Goal: Transaction & Acquisition: Purchase product/service

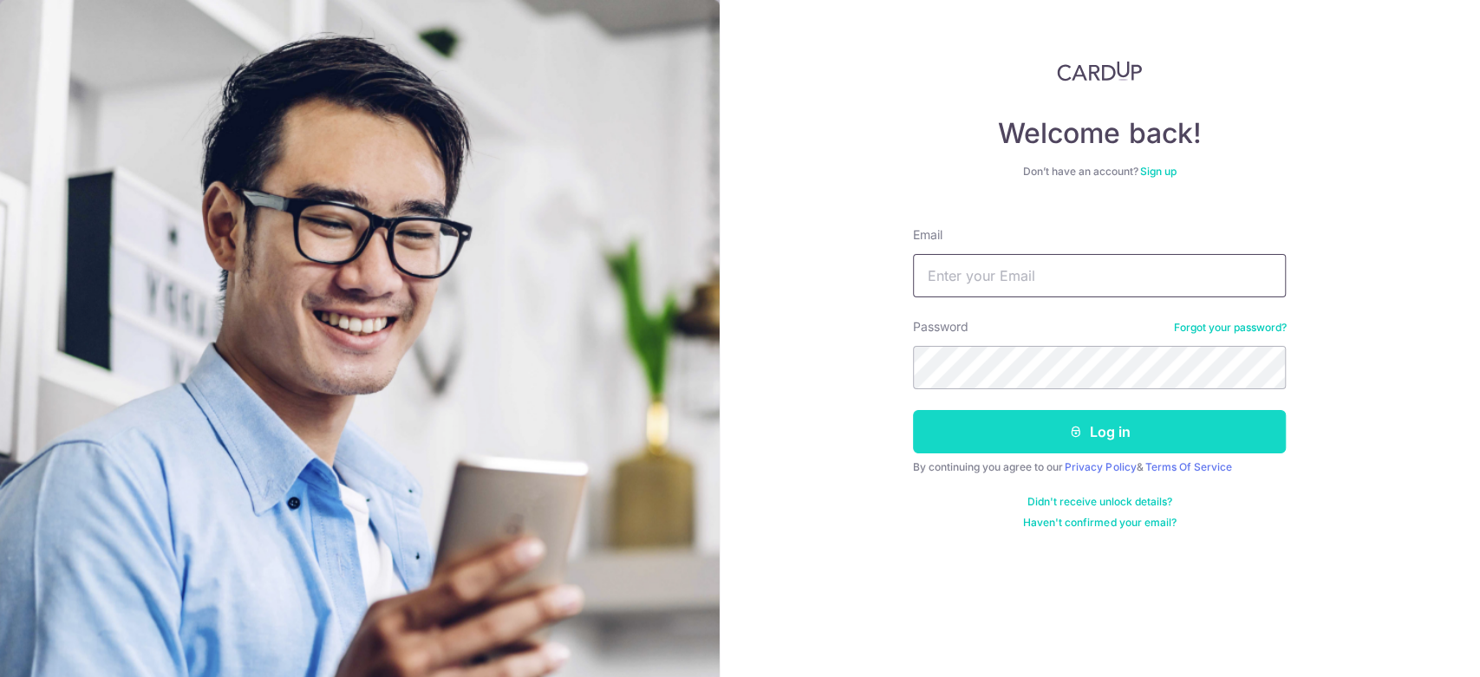
type input "[EMAIL_ADDRESS][DOMAIN_NAME]"
click at [1077, 439] on button "Log in" at bounding box center [1099, 431] width 373 height 43
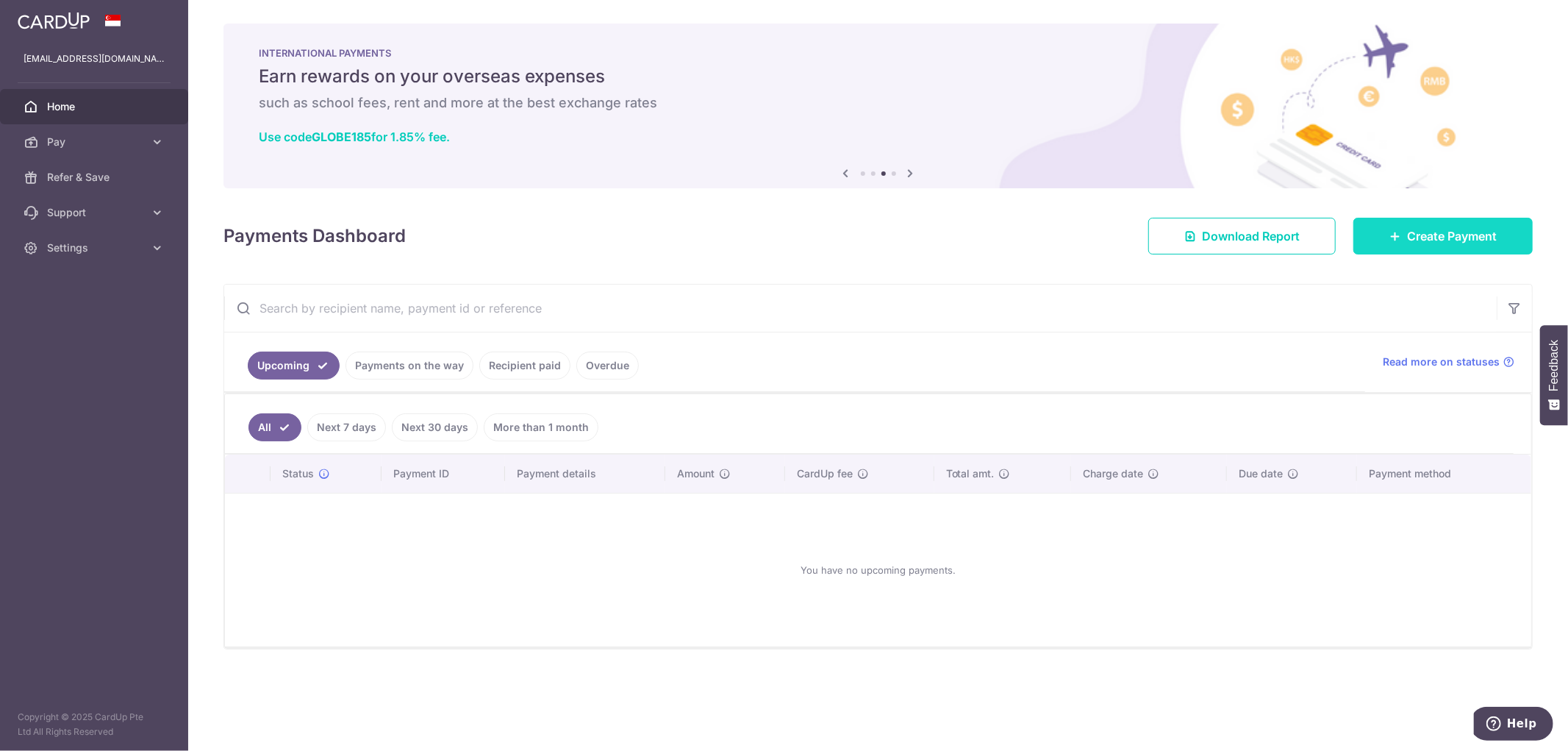
click at [1254, 229] on span "Create Payment" at bounding box center [1452, 236] width 90 height 18
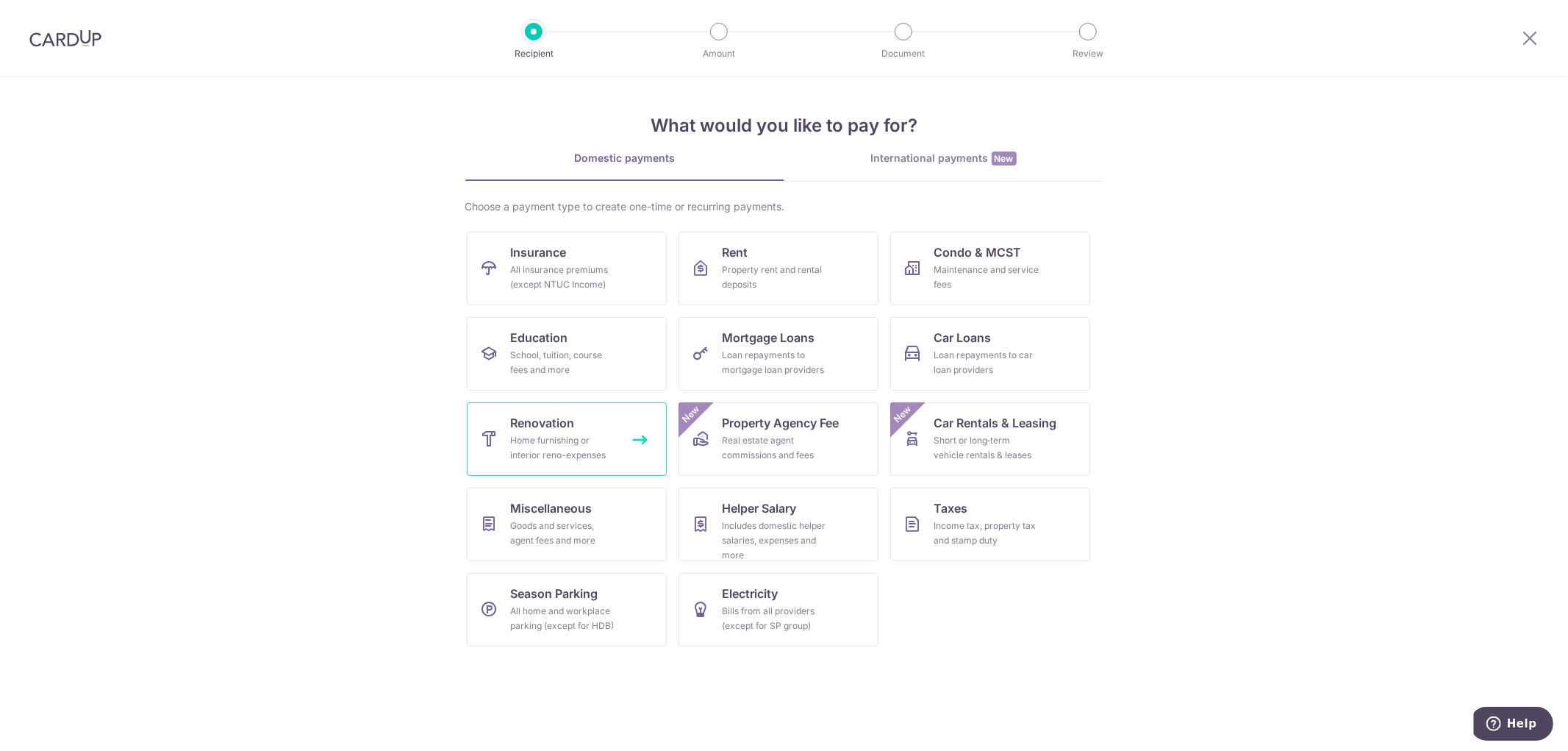
click at [570, 429] on span "Renovation" at bounding box center [542, 423] width 64 height 18
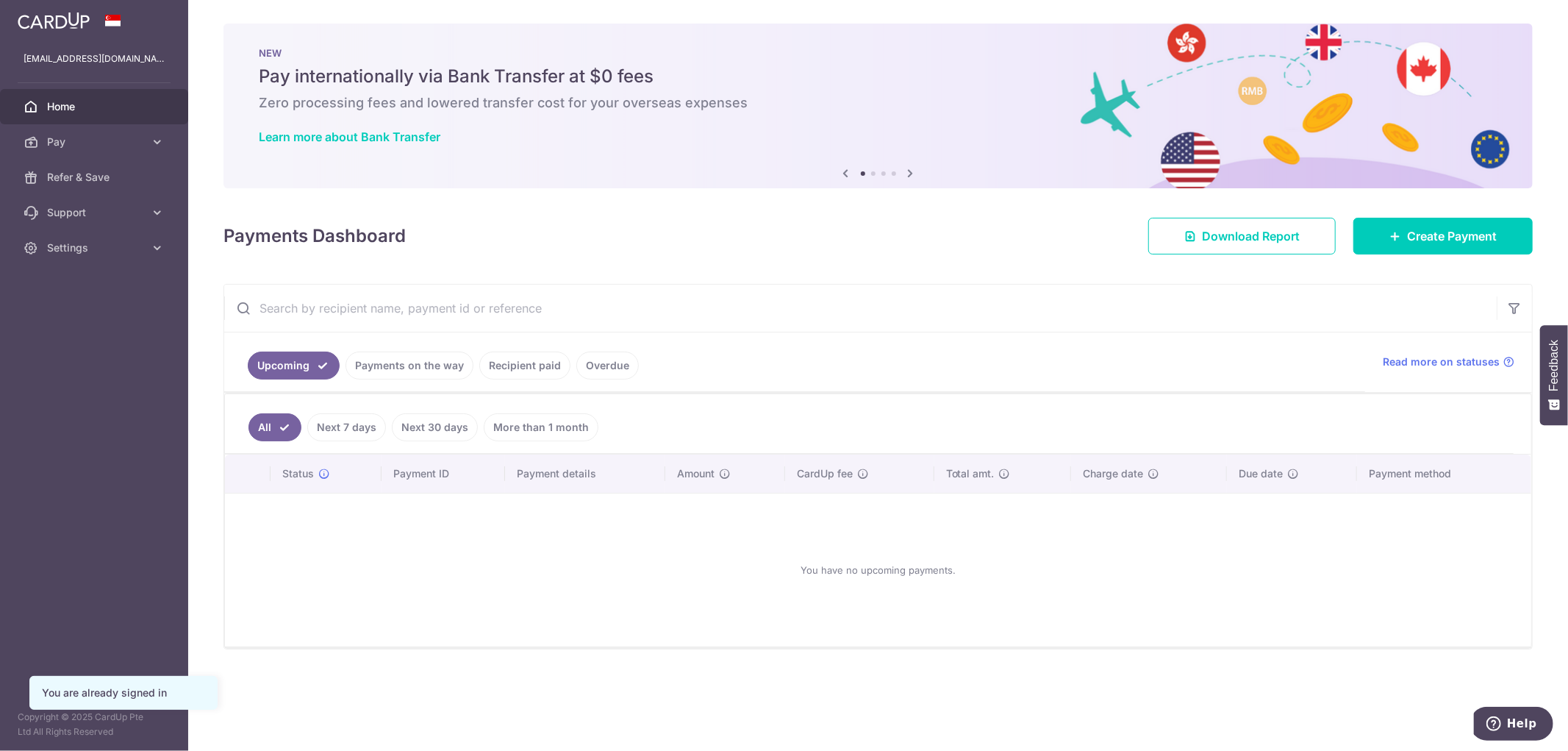
click at [913, 177] on icon at bounding box center [911, 173] width 18 height 19
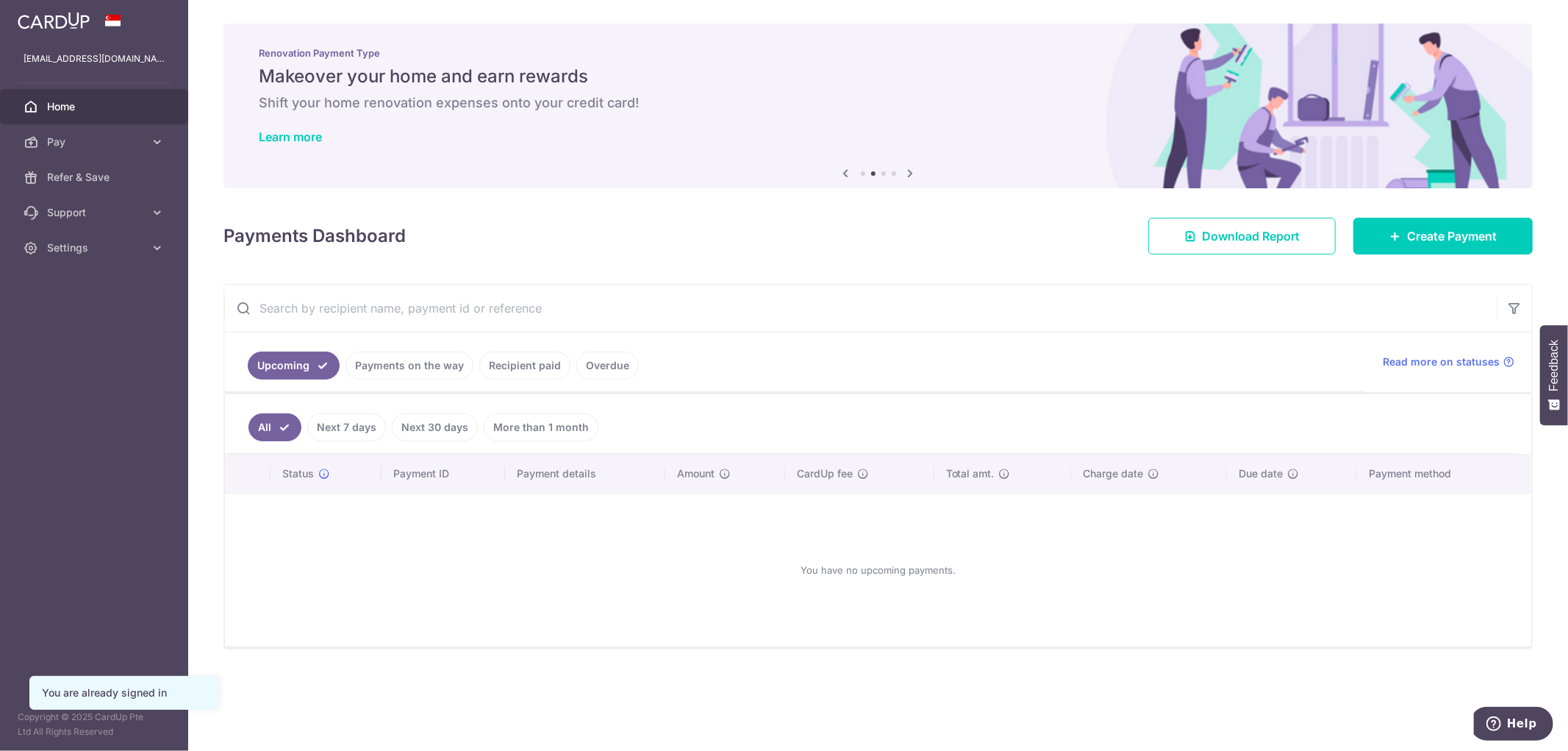
click at [913, 177] on icon at bounding box center [911, 173] width 18 height 19
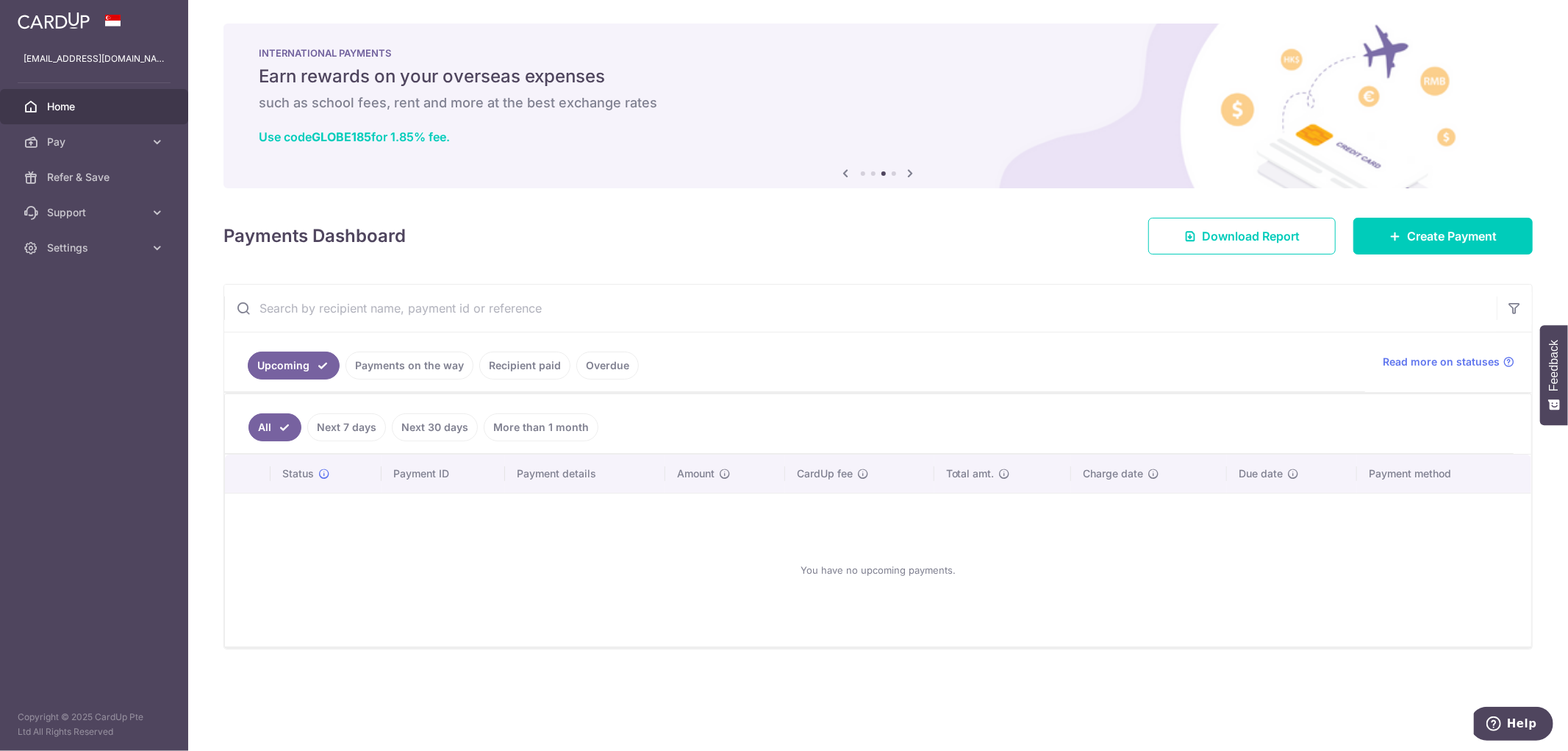
click at [913, 171] on icon at bounding box center [911, 173] width 18 height 19
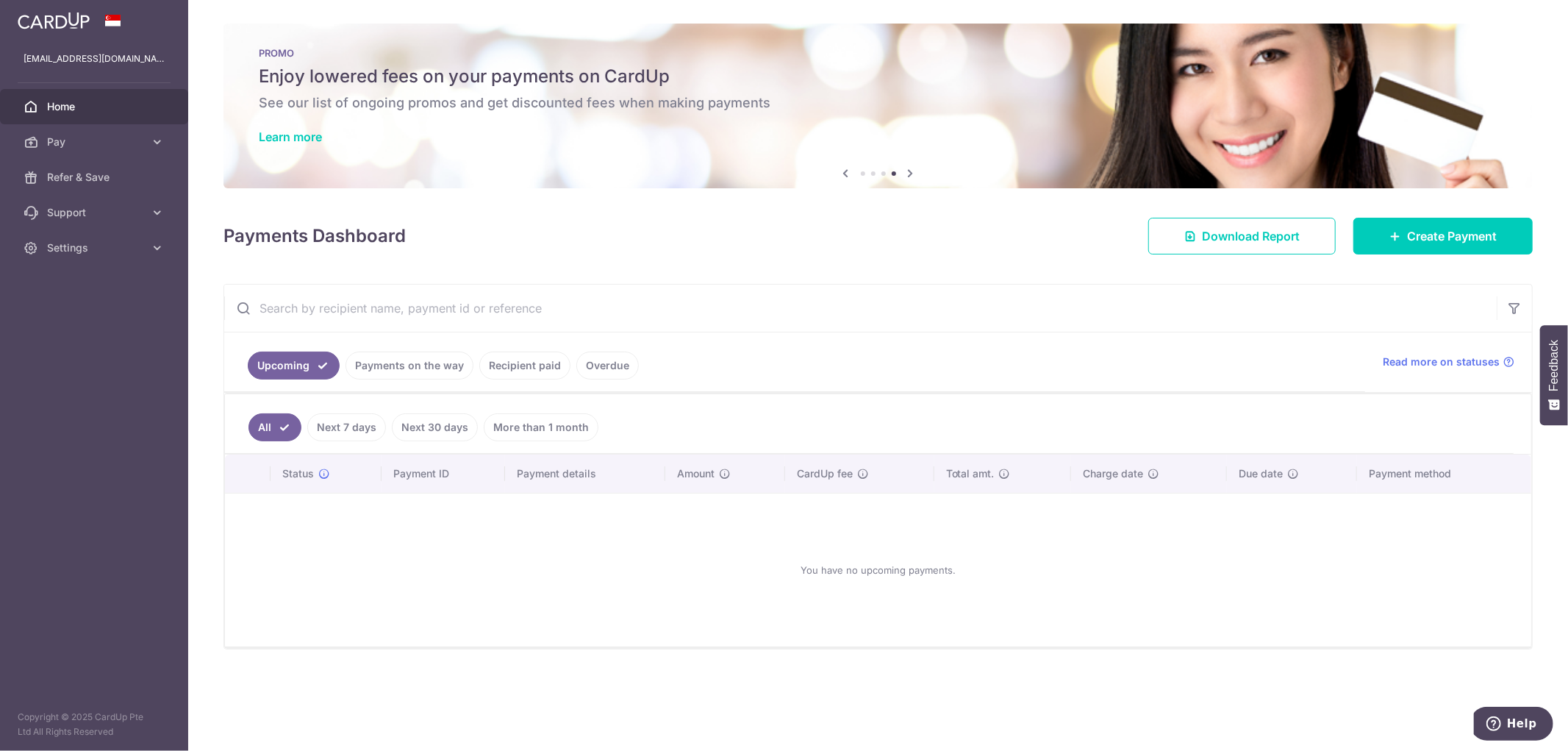
click at [913, 171] on icon at bounding box center [911, 173] width 18 height 19
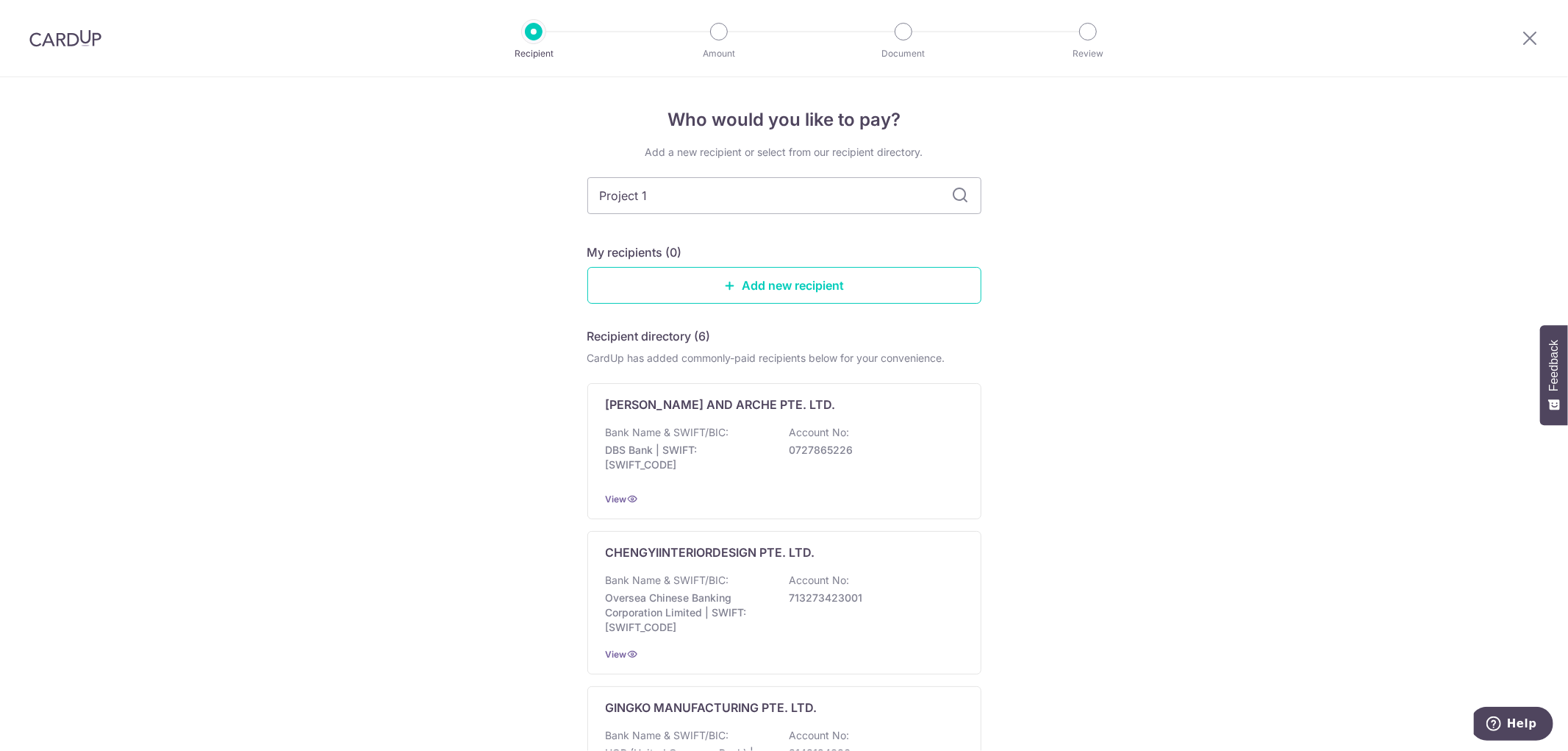
type input "Project 19"
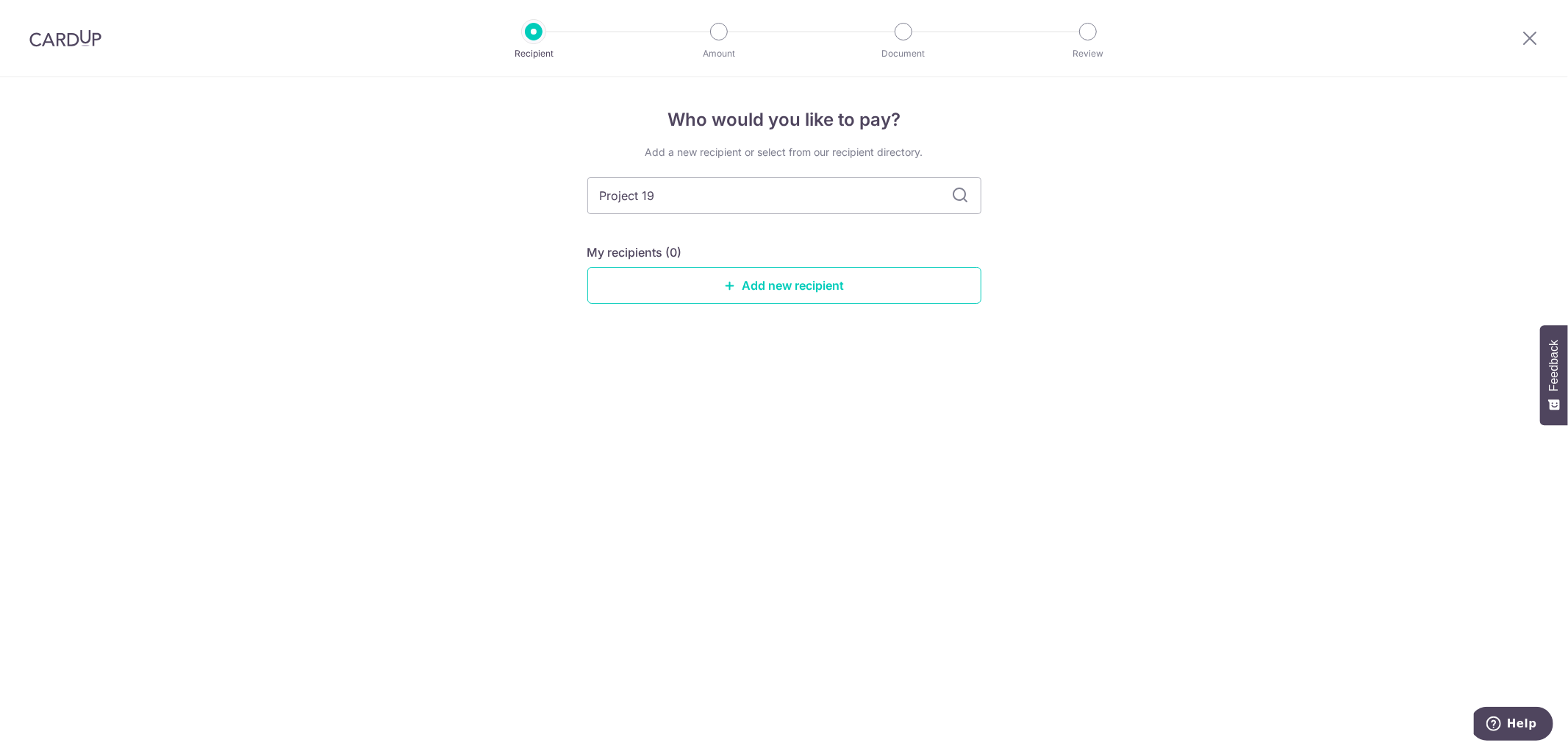
click at [962, 196] on icon at bounding box center [960, 195] width 18 height 18
click at [893, 194] on input "Project 19" at bounding box center [784, 195] width 394 height 36
click at [796, 295] on link "Add new recipient" at bounding box center [784, 285] width 394 height 36
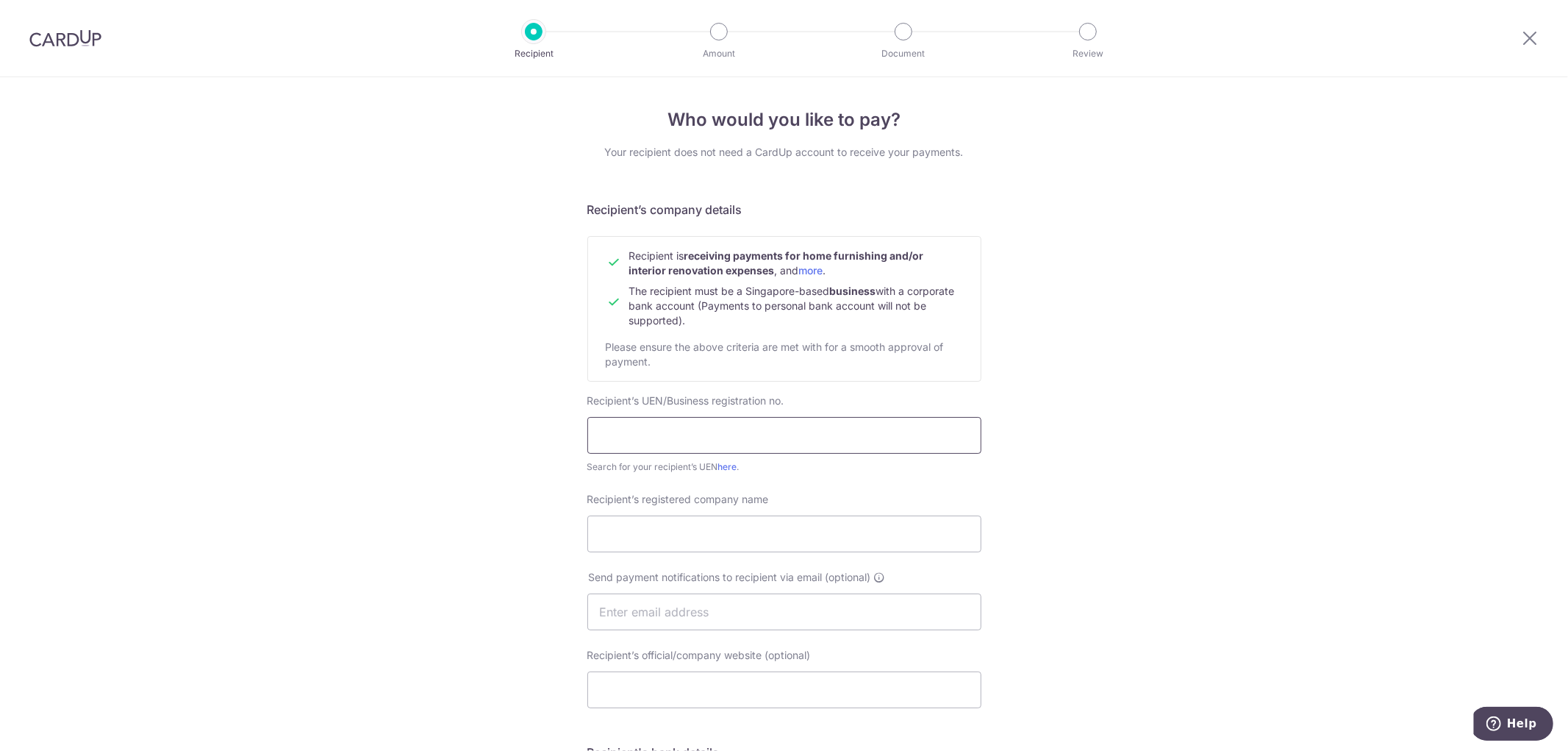
click at [781, 436] on input "text" at bounding box center [784, 434] width 394 height 36
type input "202324524D"
click at [738, 518] on input "Recipient’s registered company name" at bounding box center [784, 534] width 394 height 36
click at [728, 461] on link "here" at bounding box center [728, 466] width 20 height 11
click at [736, 526] on input "Recipient’s registered company name" at bounding box center [784, 534] width 394 height 36
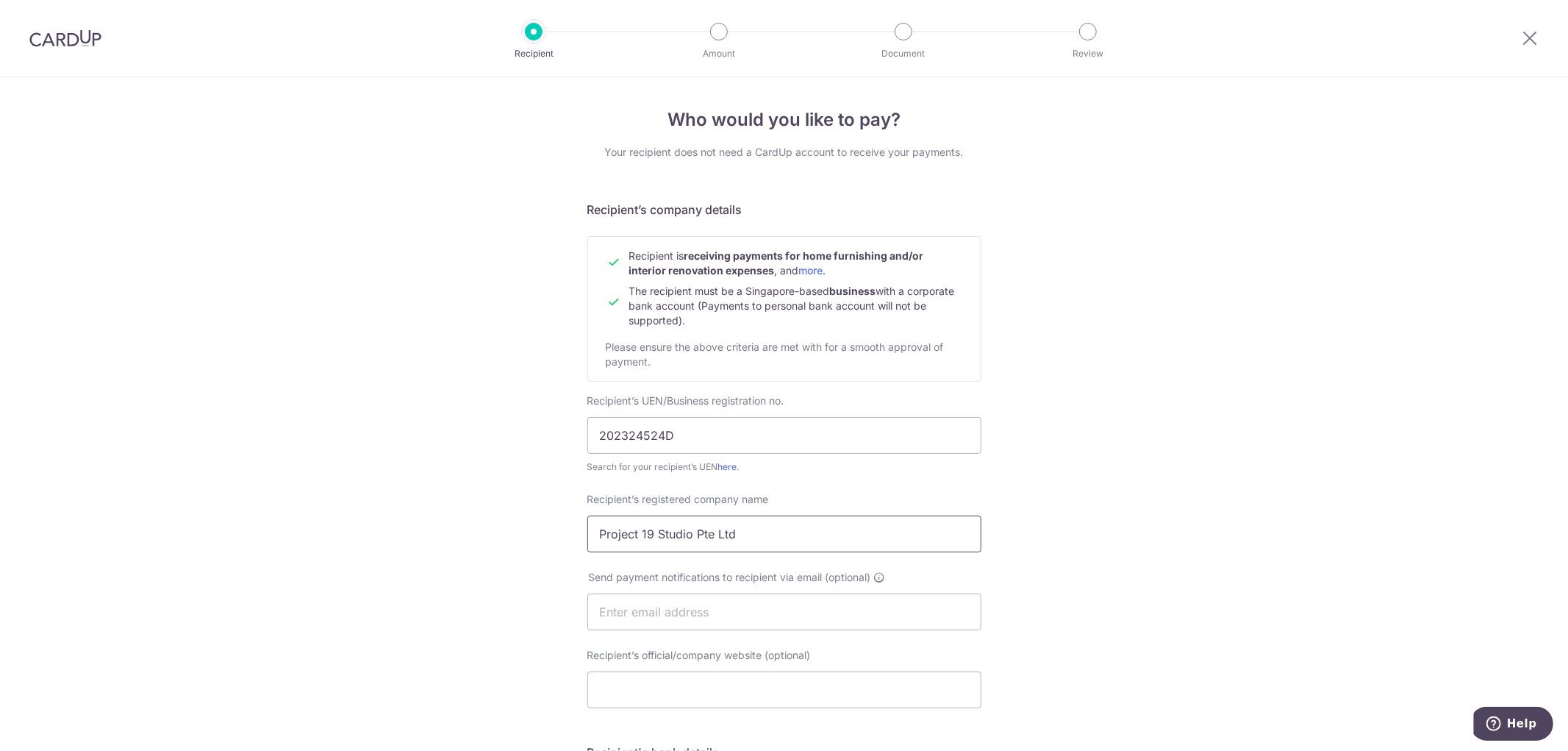
type input "Project 19 Studio Pte Ltd"
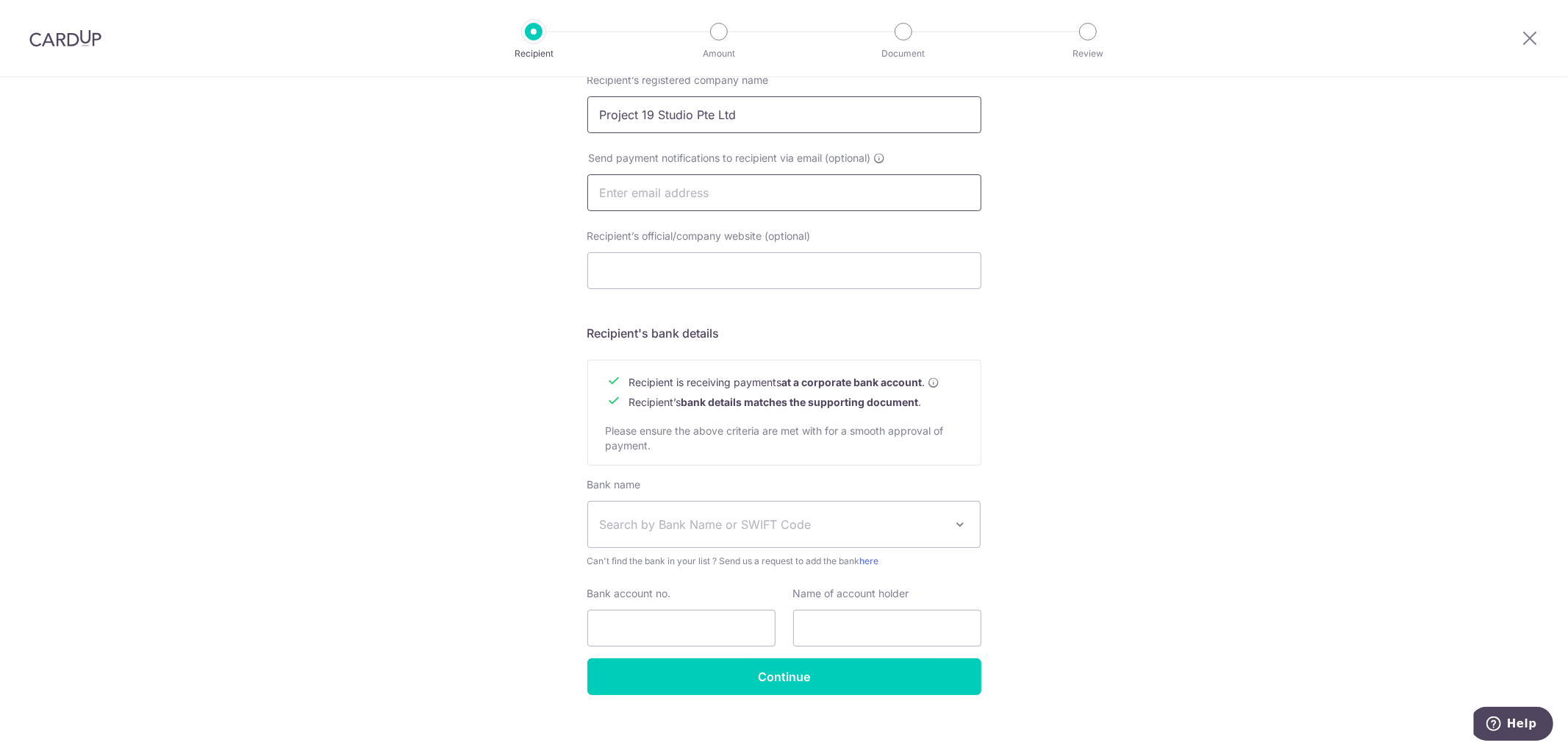
scroll to position [433, 0]
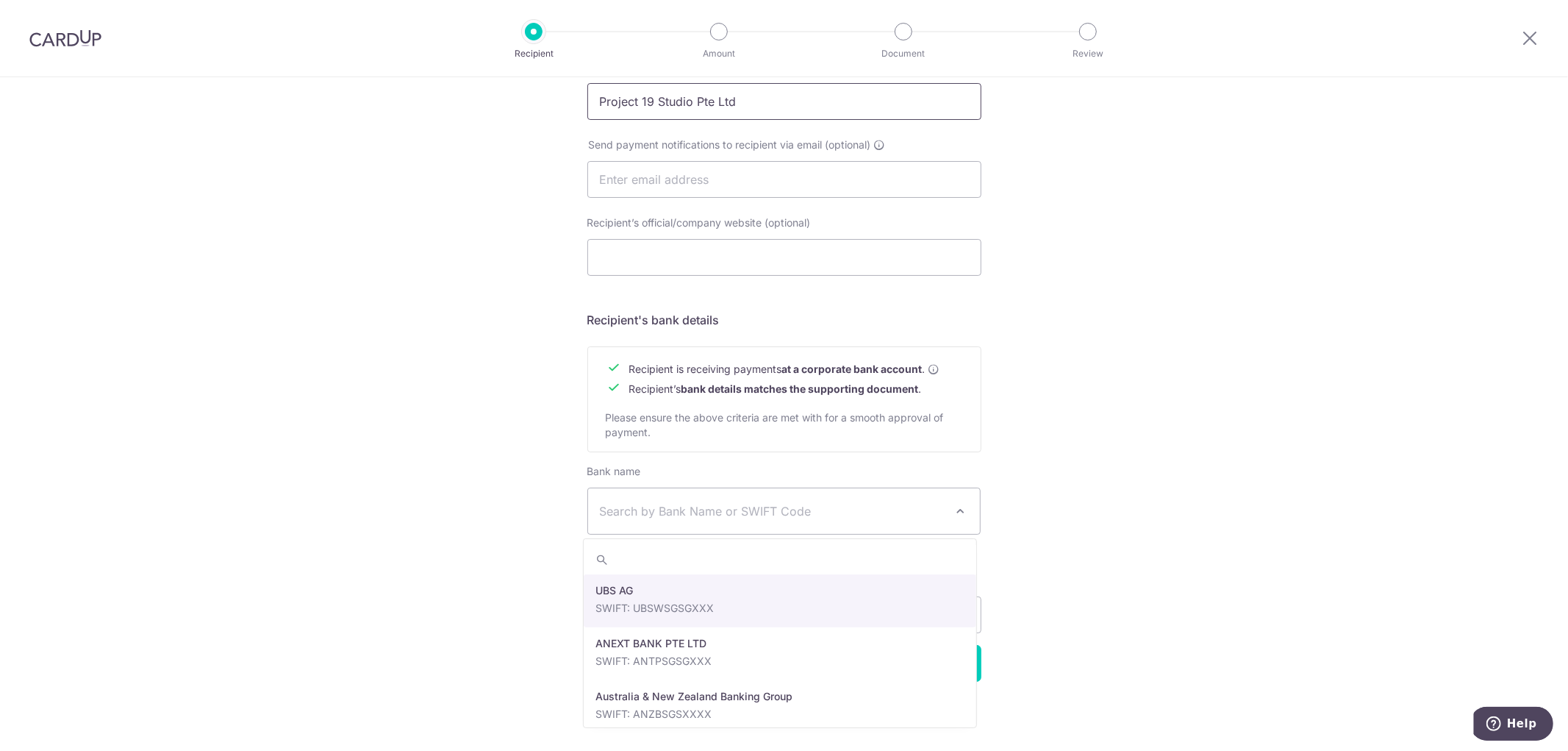
click at [736, 526] on span "Search by Bank Name or SWIFT Code" at bounding box center [784, 512] width 393 height 46
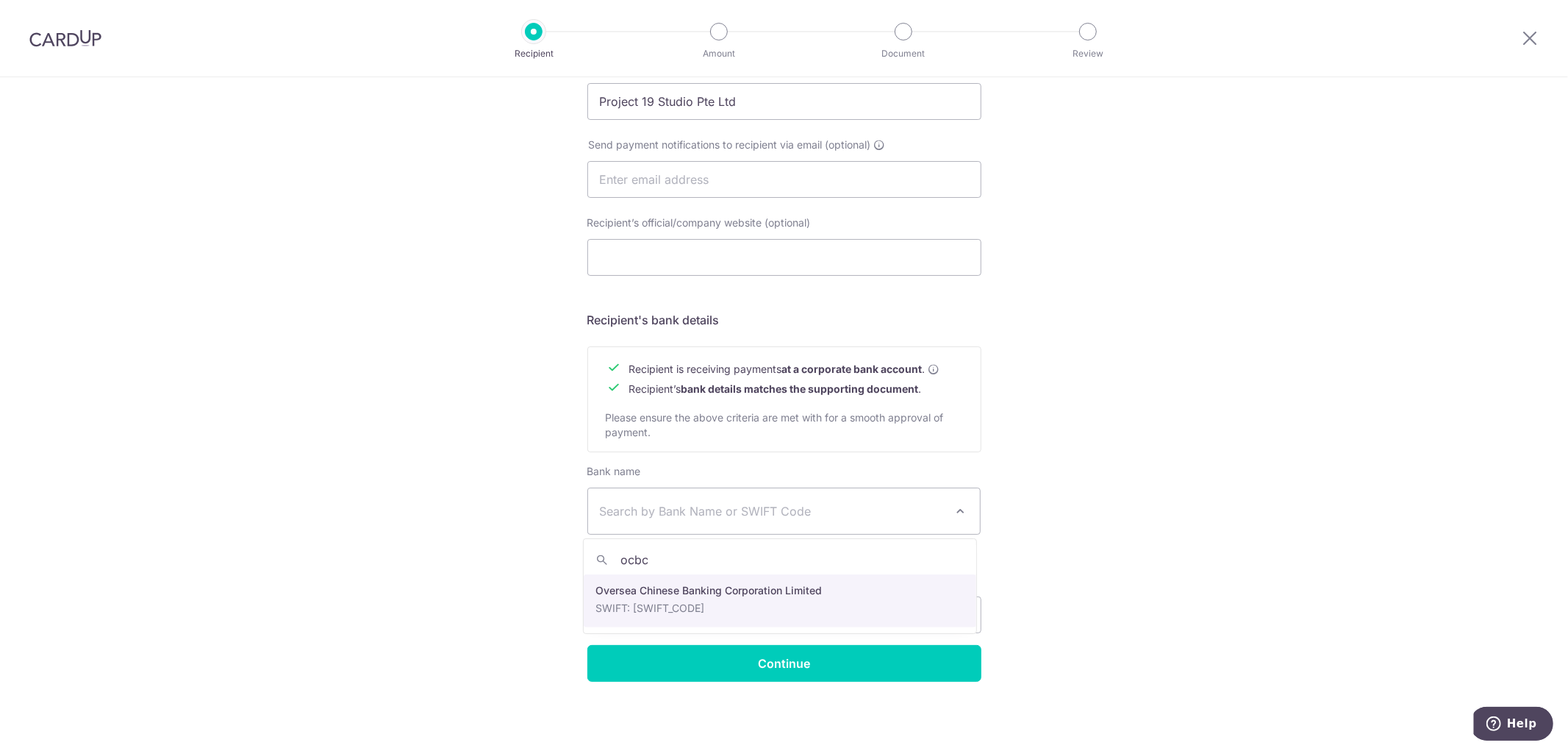
type input "ocbc"
select select "12"
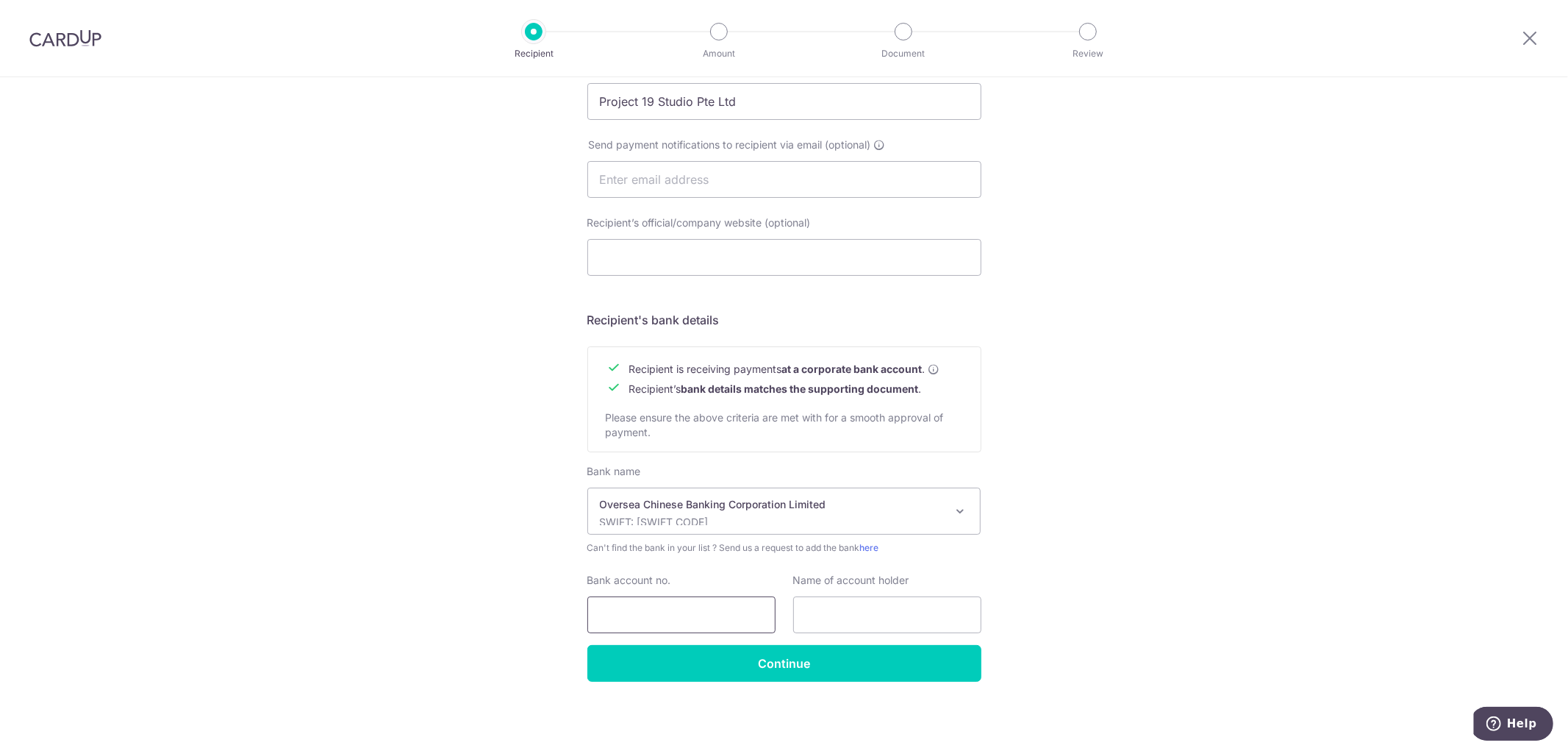
click at [672, 620] on input "Bank account no." at bounding box center [682, 614] width 188 height 36
type input "5954400276001"
click at [814, 605] on input "text" at bounding box center [887, 614] width 188 height 36
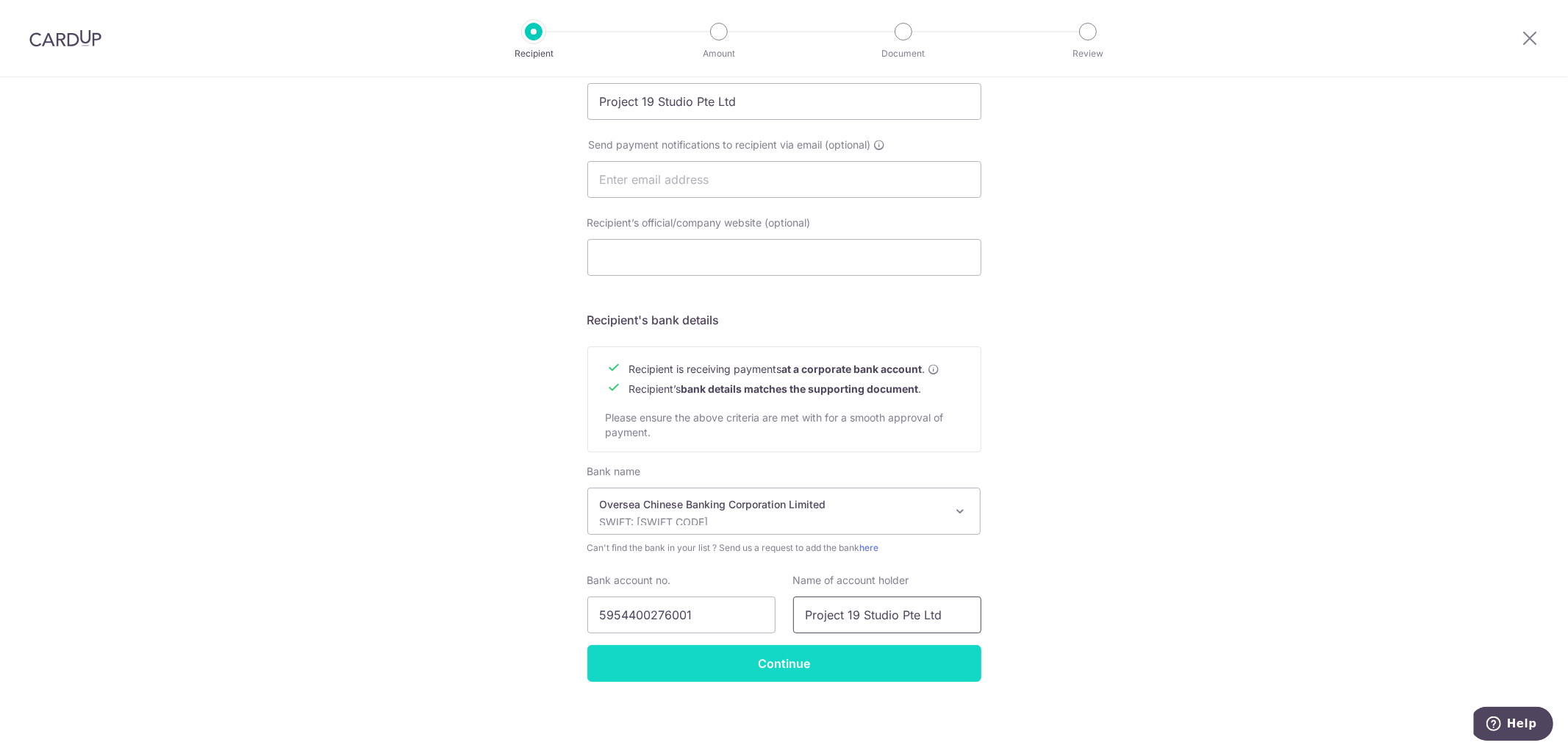
type input "Project 19 Studio Pte Ltd"
click at [787, 659] on input "Continue" at bounding box center [784, 663] width 394 height 36
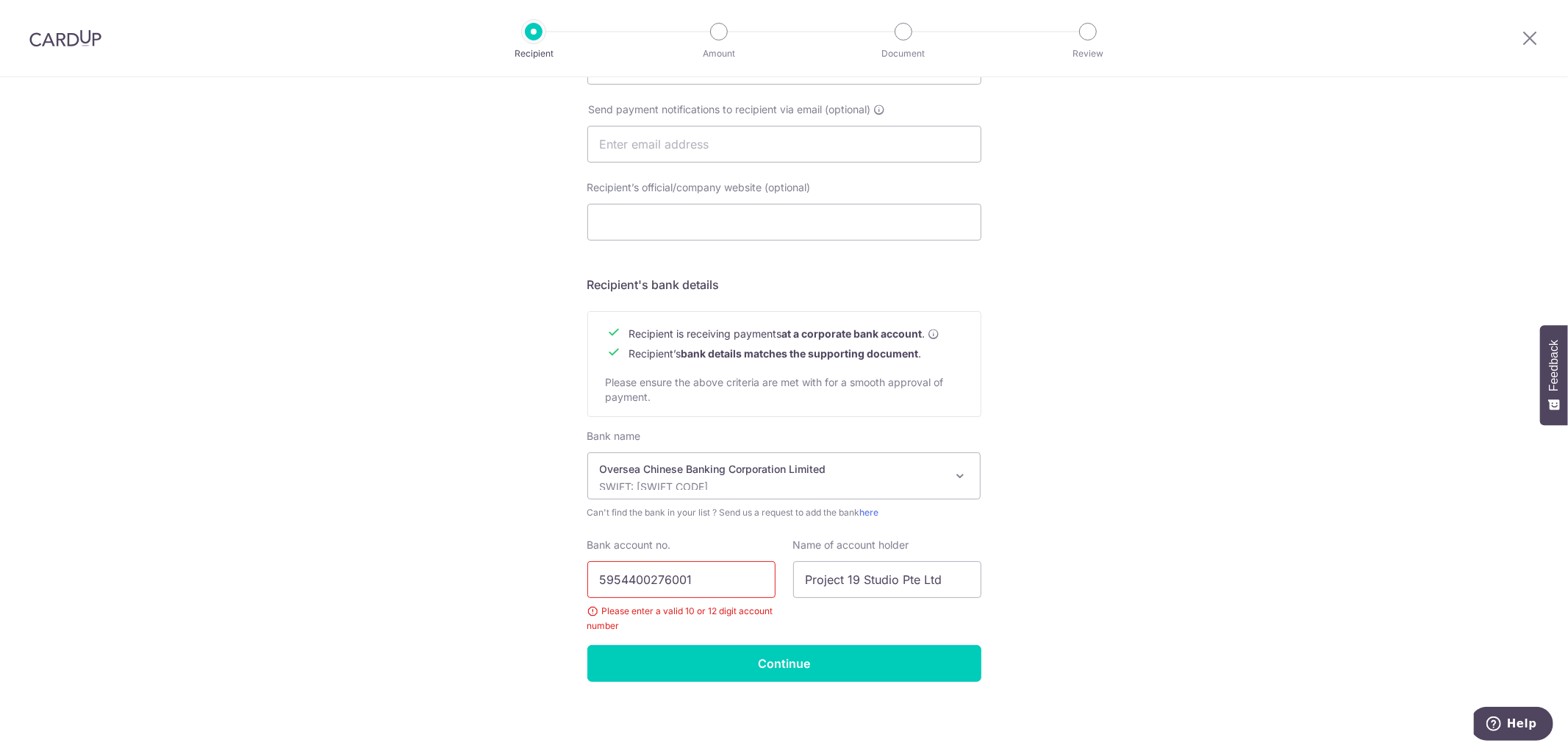
click at [623, 577] on input "5954400276001" at bounding box center [682, 579] width 188 height 36
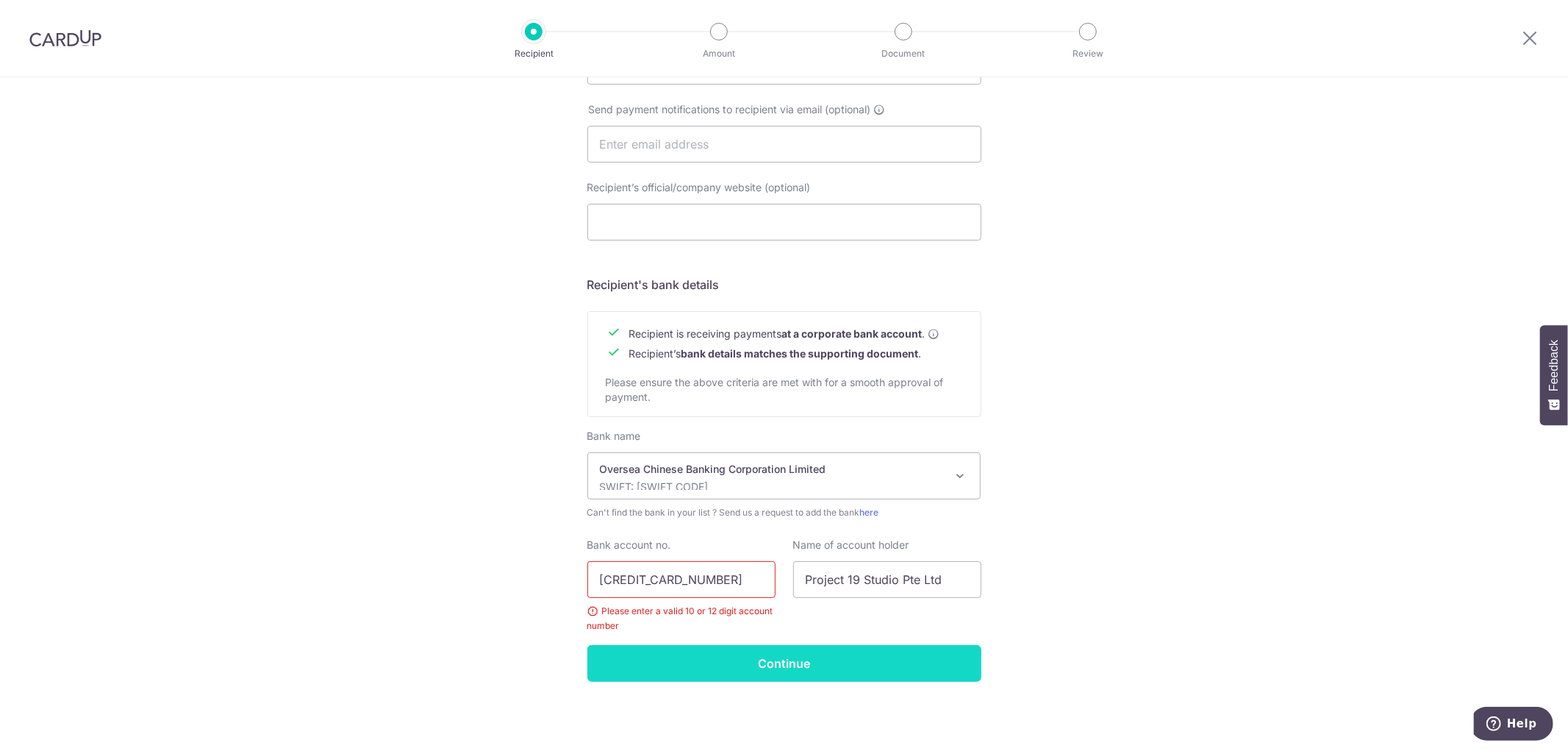
type input "595400276001"
click at [715, 675] on input "Continue" at bounding box center [784, 663] width 394 height 36
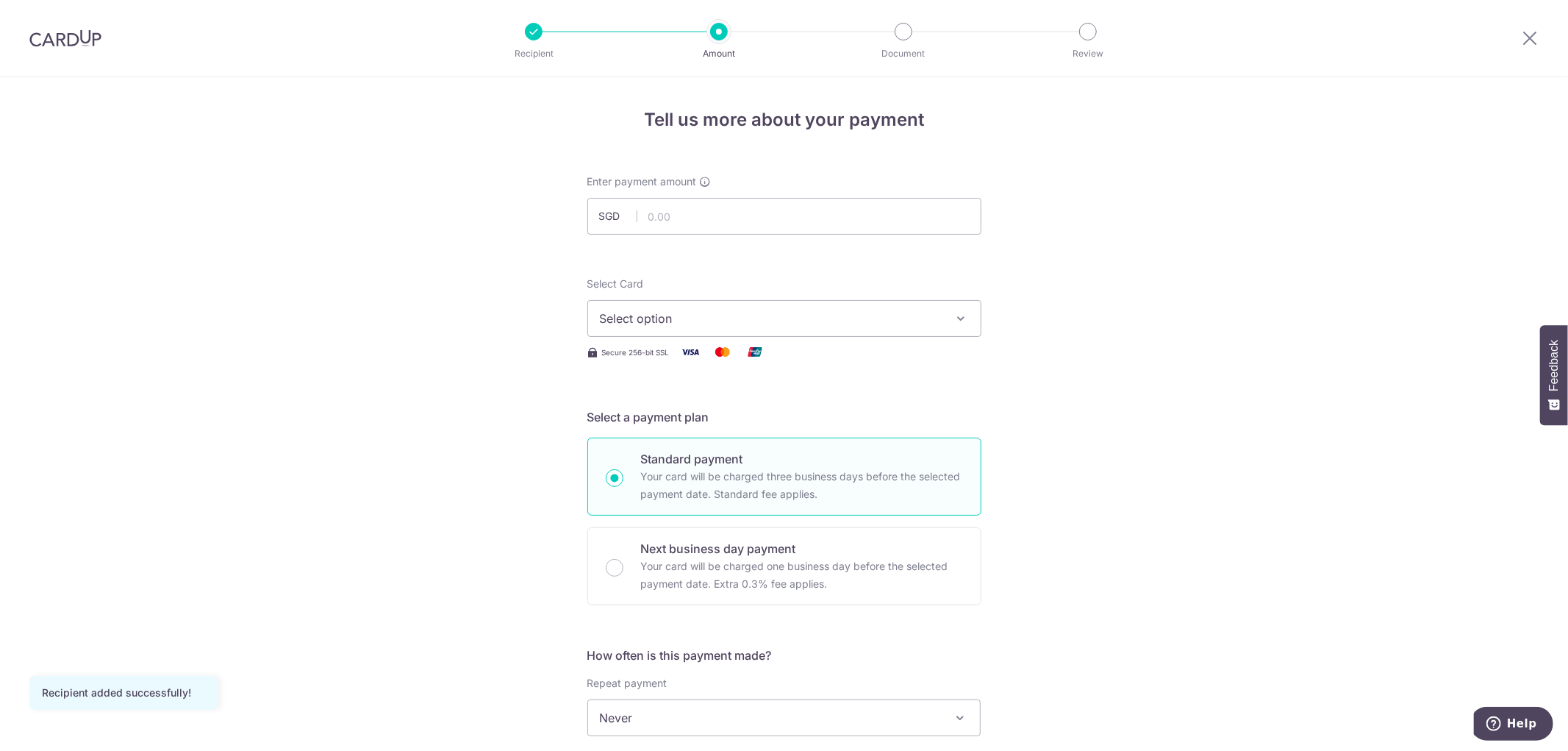
click at [830, 303] on button "Select option" at bounding box center [784, 318] width 394 height 36
click at [849, 369] on link "Add credit card" at bounding box center [784, 359] width 393 height 26
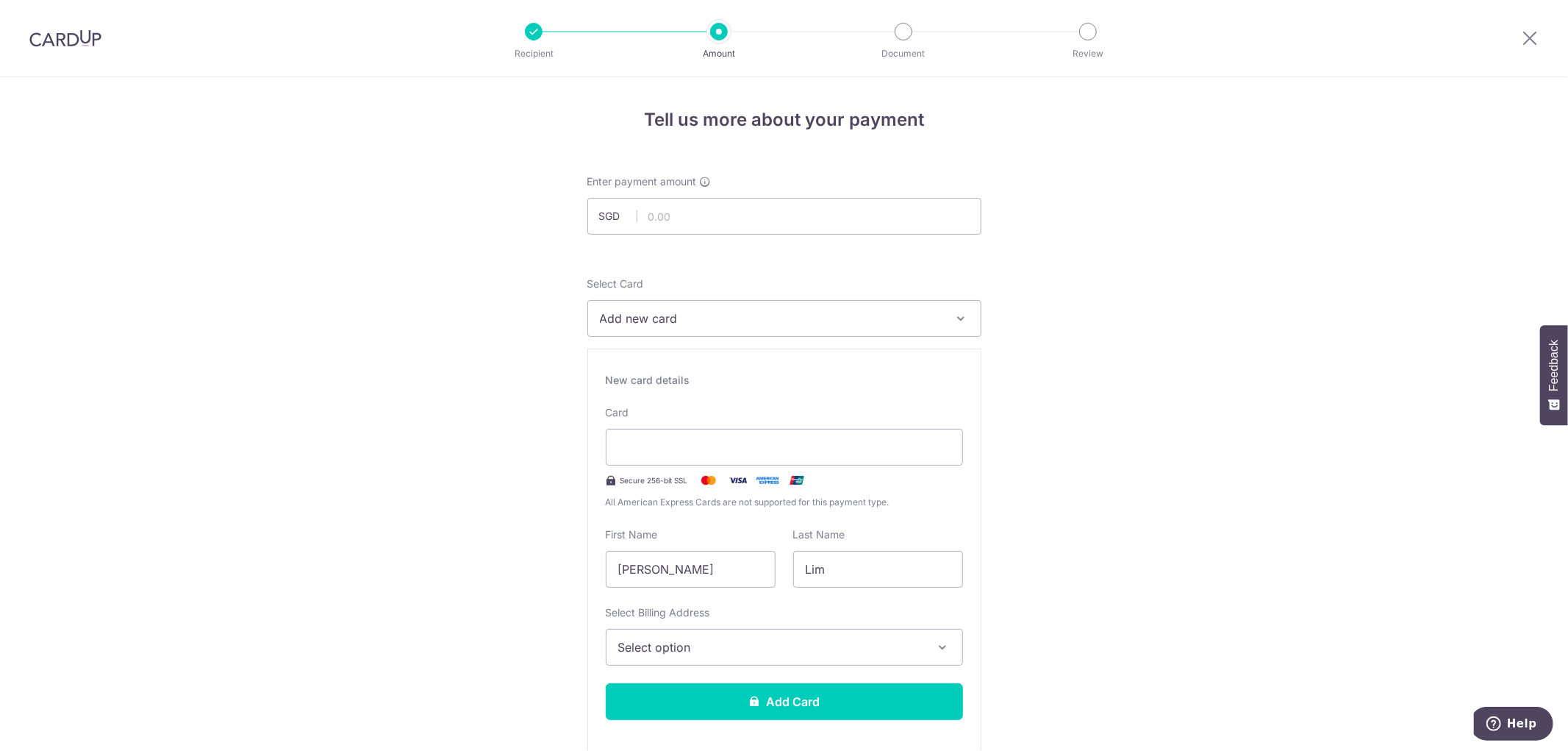
click at [753, 631] on button "Select option" at bounding box center [784, 647] width 357 height 36
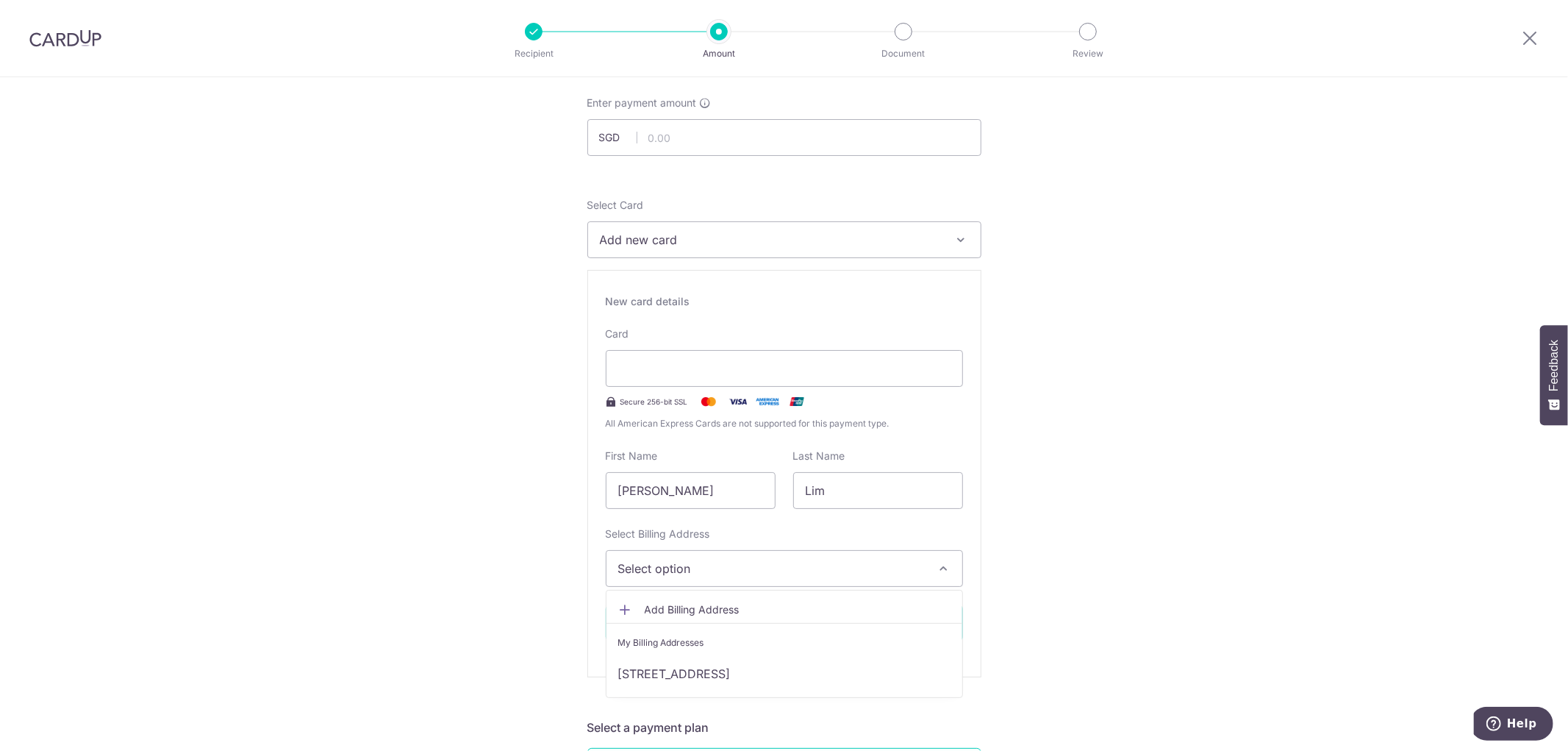
scroll to position [80, 0]
click at [717, 613] on span "Add Billing Address" at bounding box center [797, 608] width 306 height 14
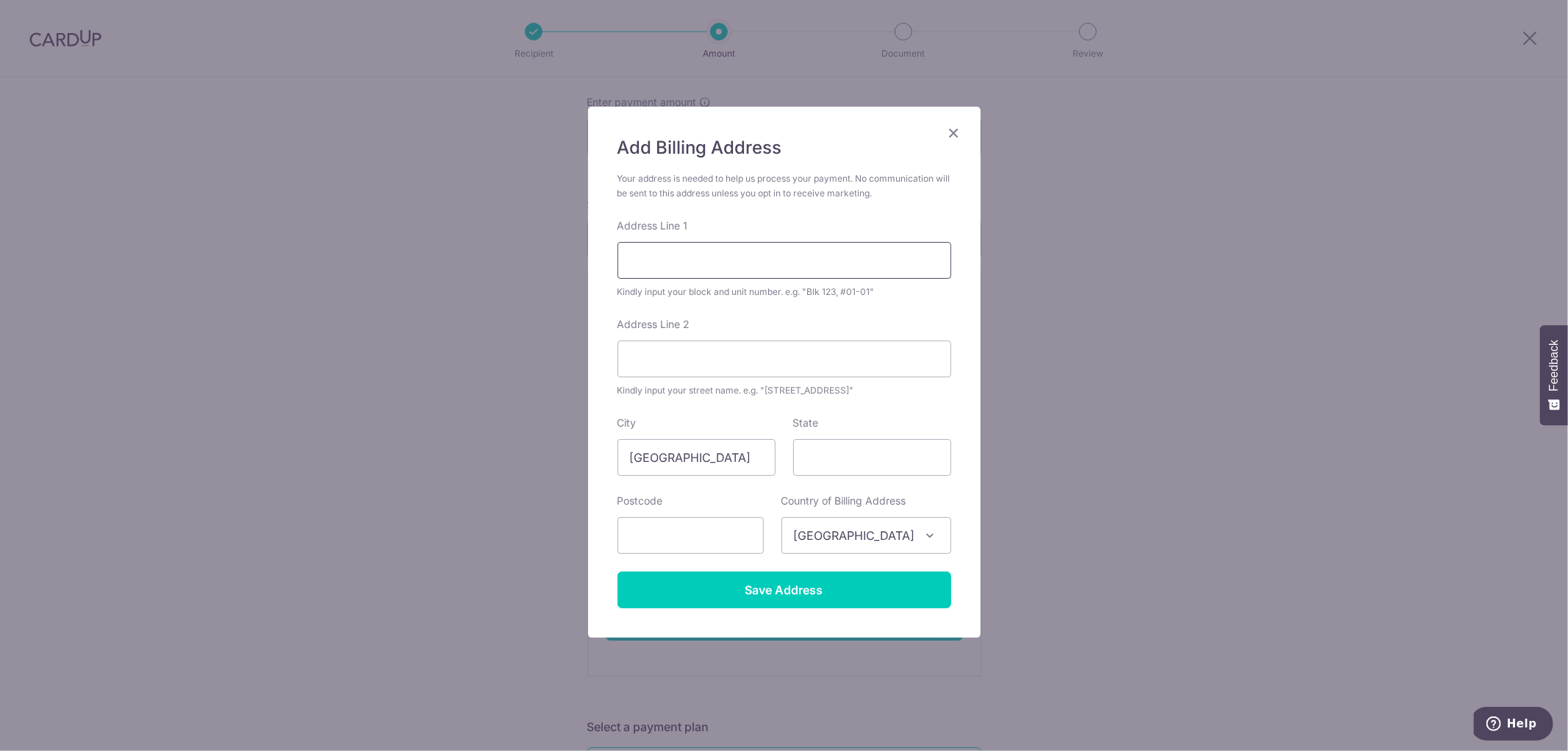
click at [728, 268] on input "Address Line 1" at bounding box center [784, 260] width 334 height 36
type input "19C Jansen Road"
type input "[GEOGRAPHIC_DATA]"
type input "548460"
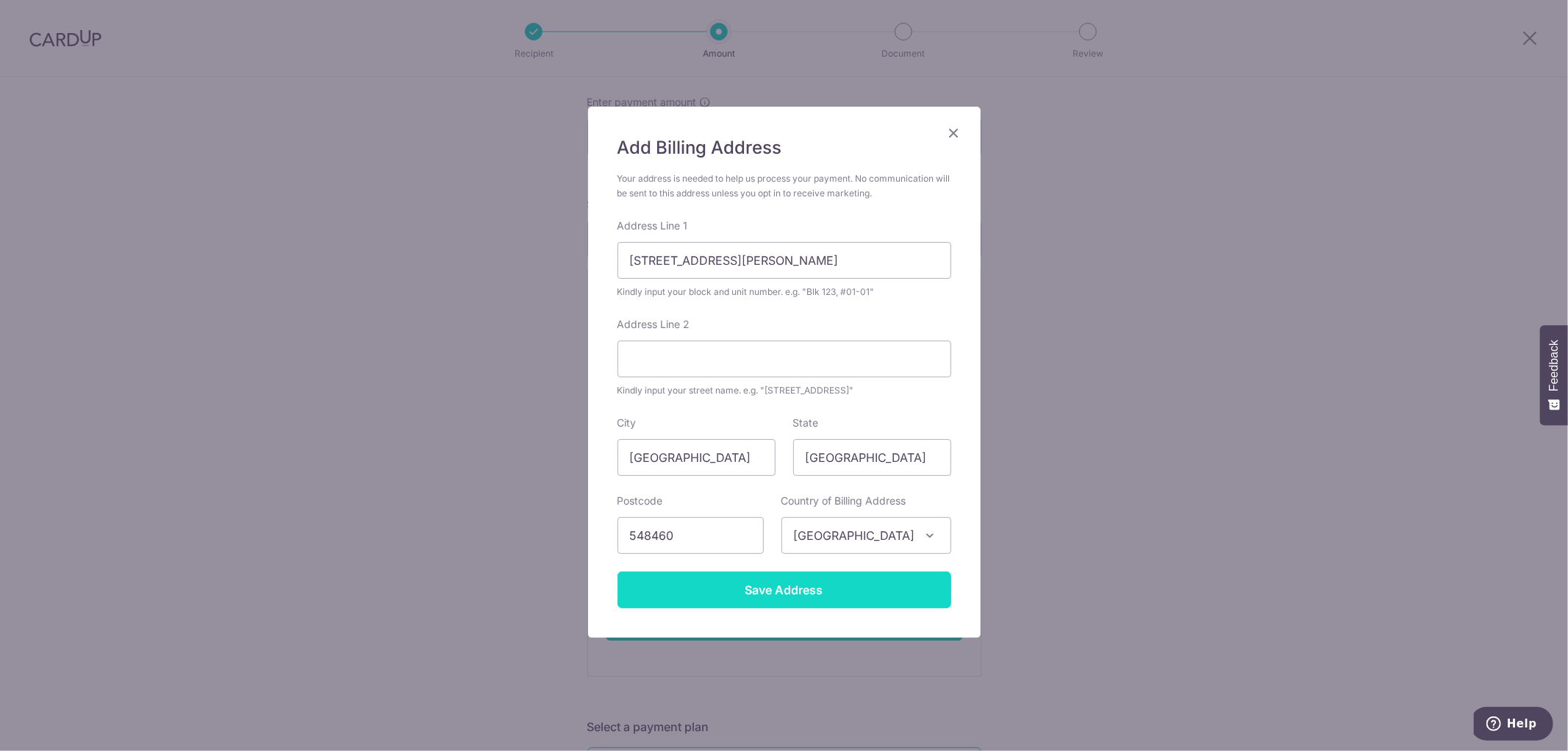
click at [777, 580] on input "Save Address" at bounding box center [784, 589] width 334 height 36
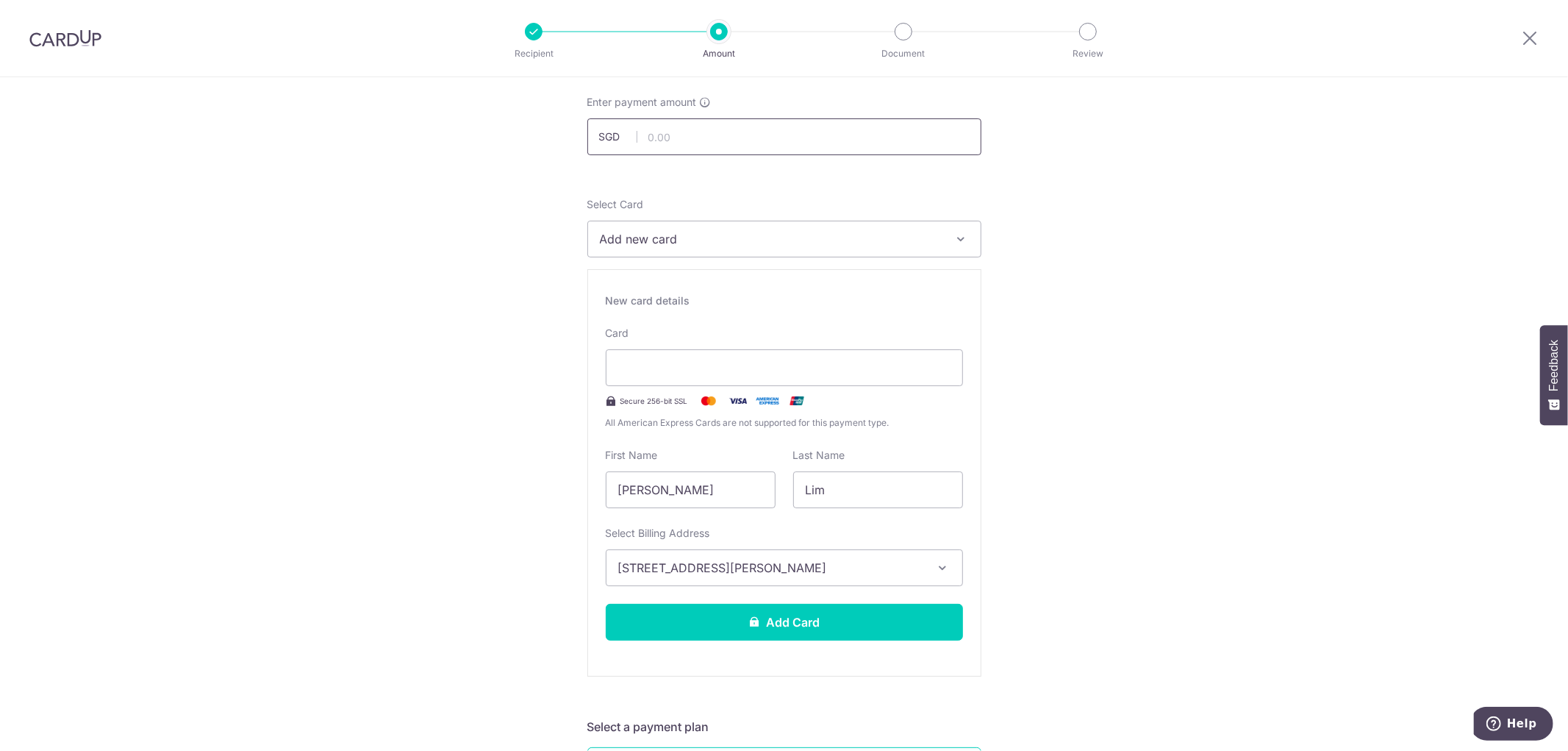
click at [907, 140] on input "text" at bounding box center [784, 137] width 394 height 36
type input "6,060.00"
click at [790, 614] on button "Add Card" at bounding box center [784, 622] width 357 height 36
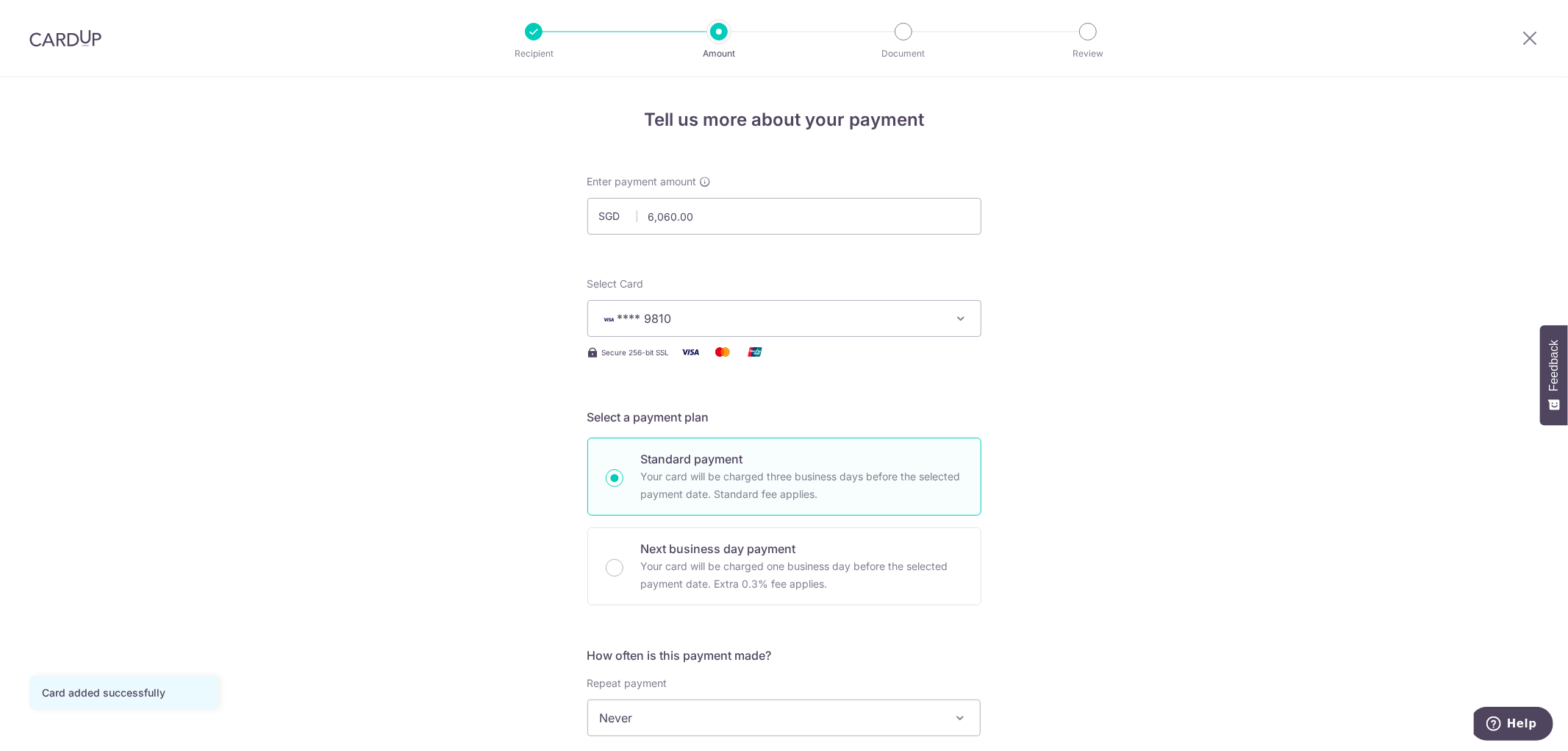
scroll to position [184, 0]
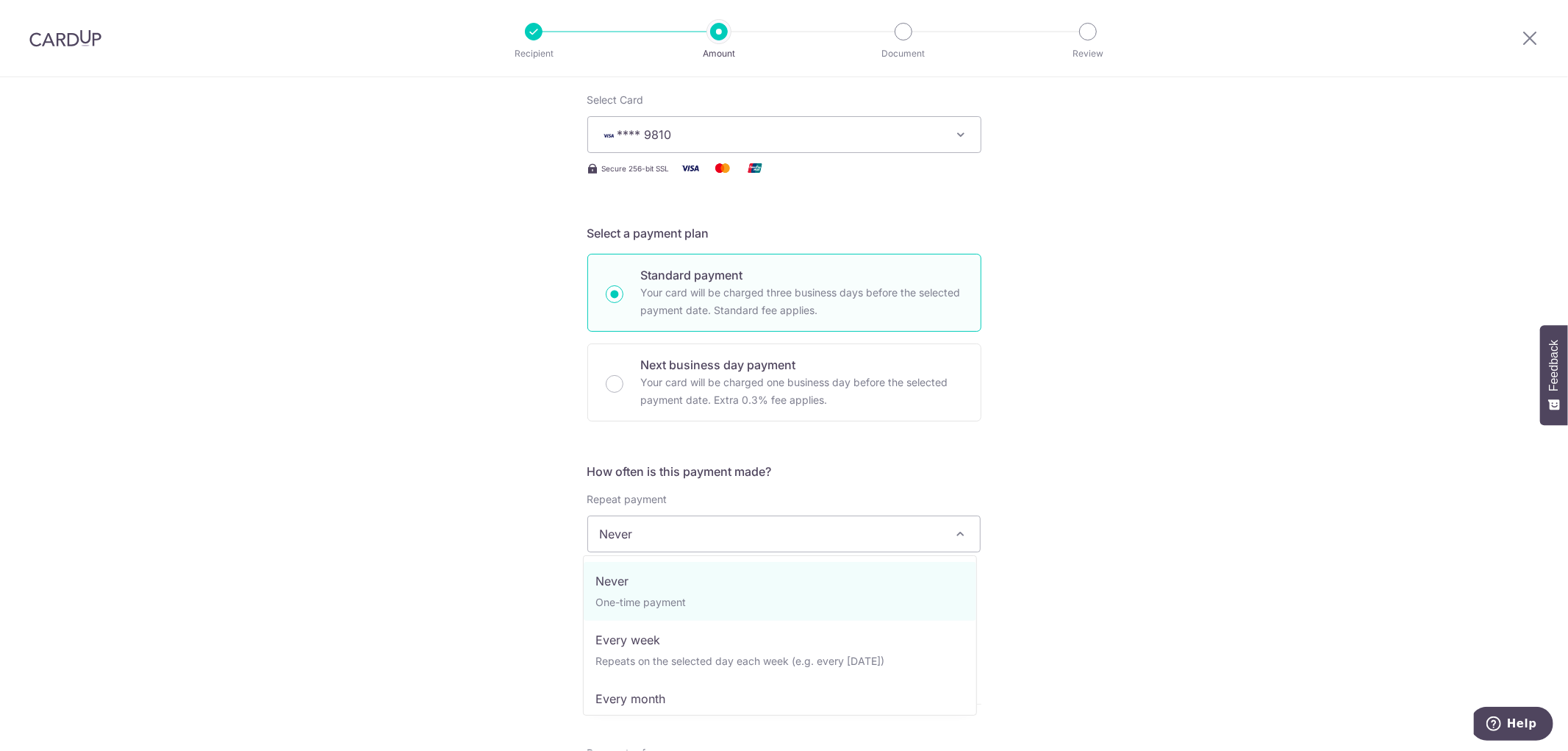
click at [828, 530] on span "Never" at bounding box center [784, 534] width 393 height 36
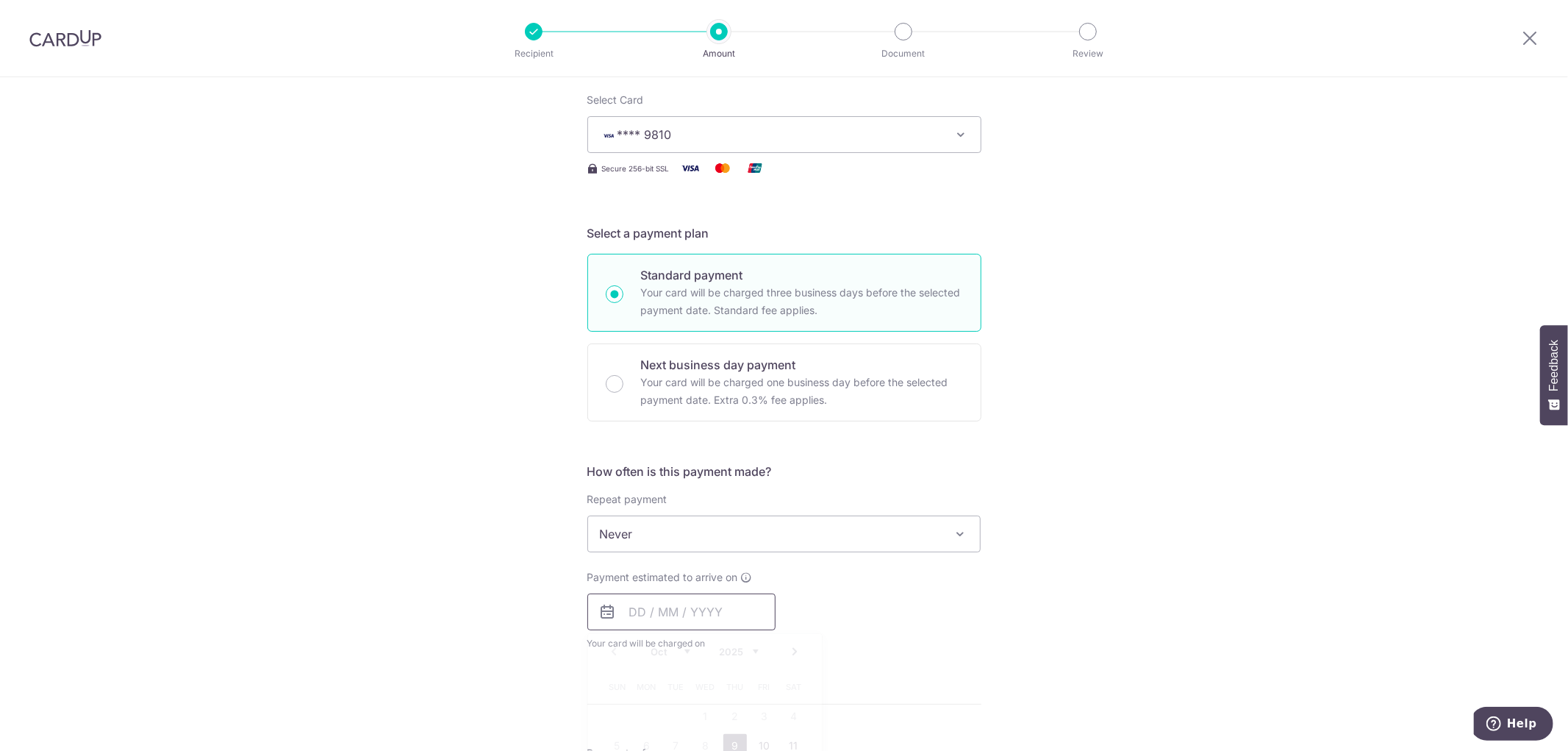
click at [621, 615] on input "text" at bounding box center [682, 611] width 188 height 36
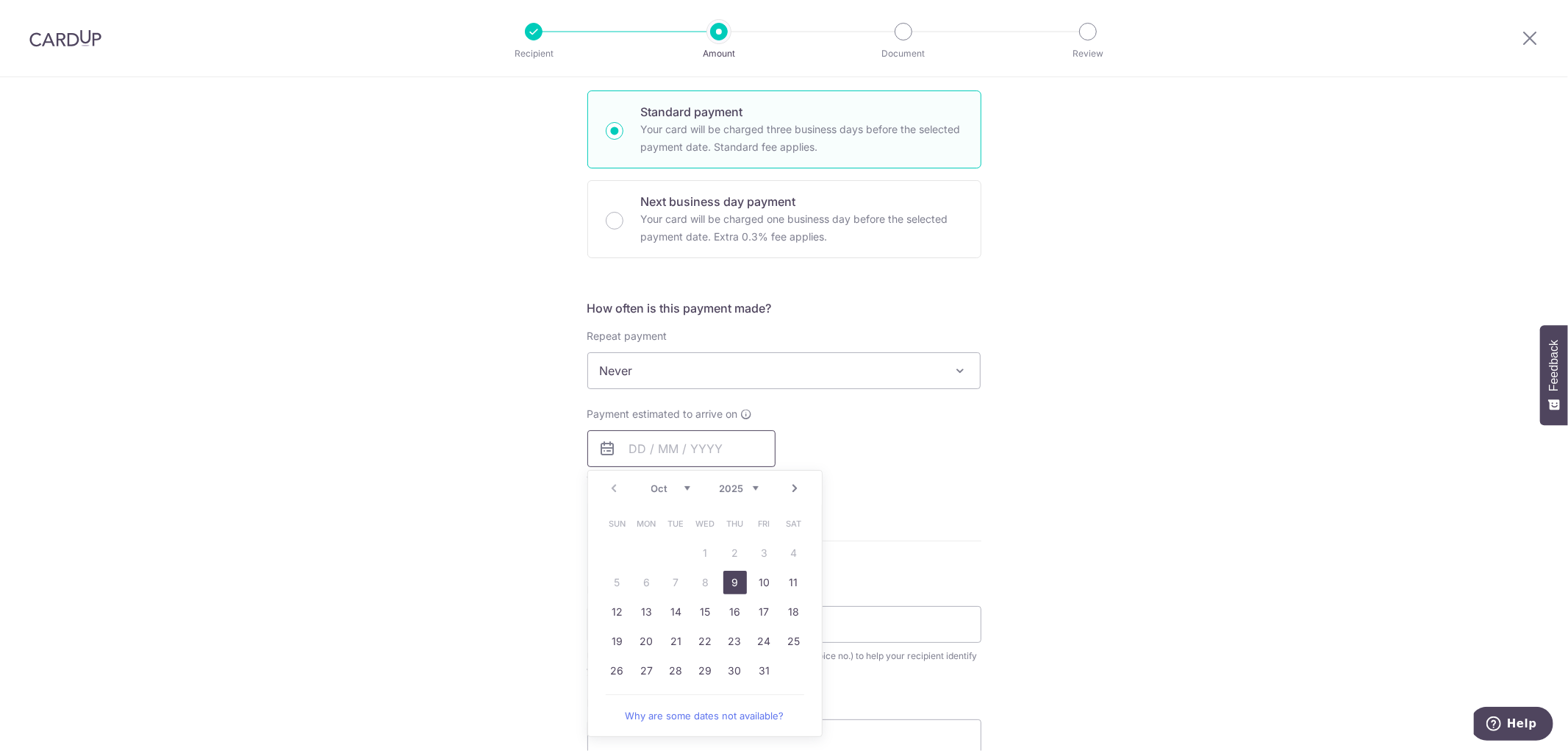
scroll to position [348, 0]
click at [729, 585] on link "9" at bounding box center [735, 582] width 24 height 24
type input "[DATE]"
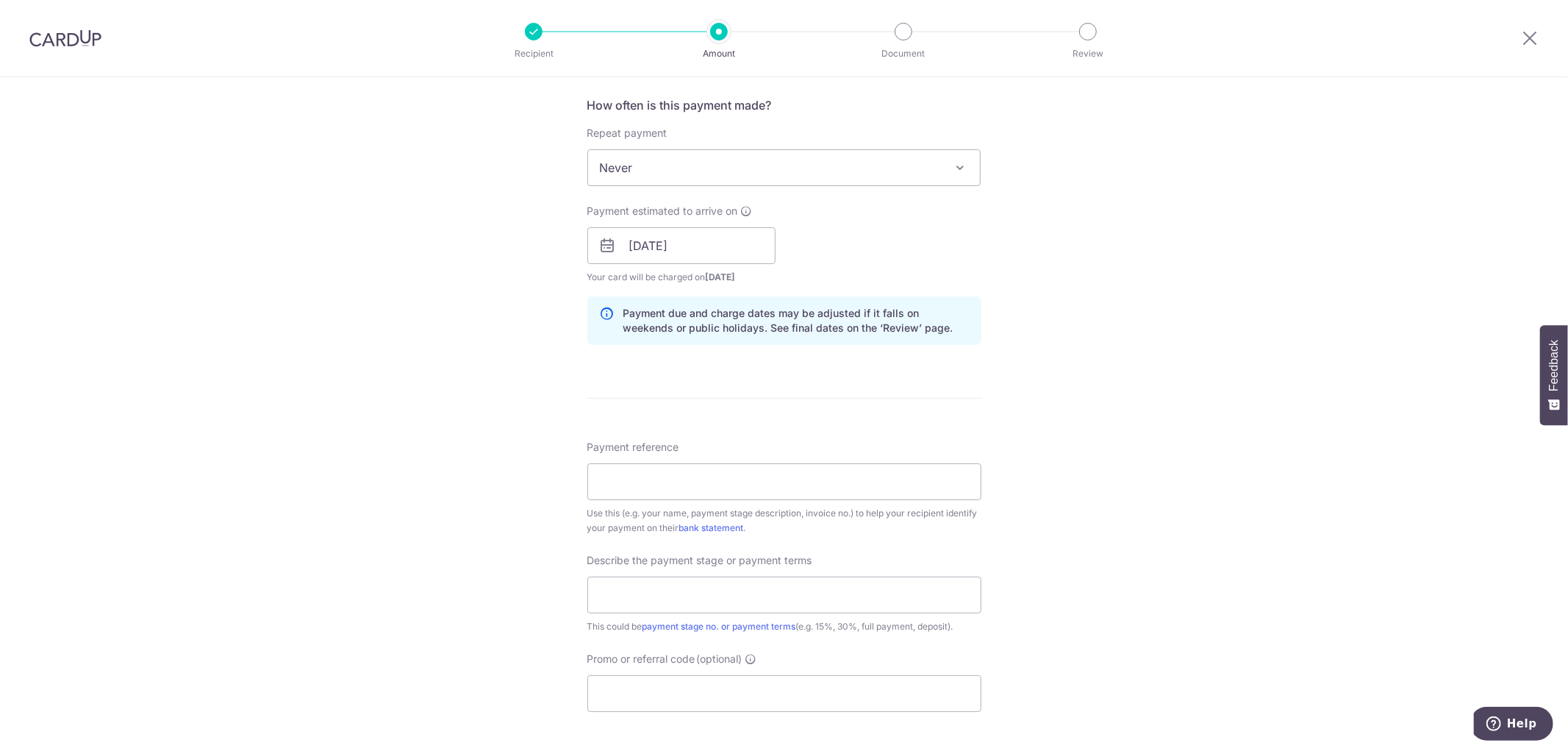
scroll to position [552, 0]
click at [836, 472] on input "Payment reference" at bounding box center [784, 479] width 394 height 36
type input "Kuan Wei and Ting En"
click at [803, 603] on input "text" at bounding box center [784, 593] width 394 height 36
type input "10% Downpayment"
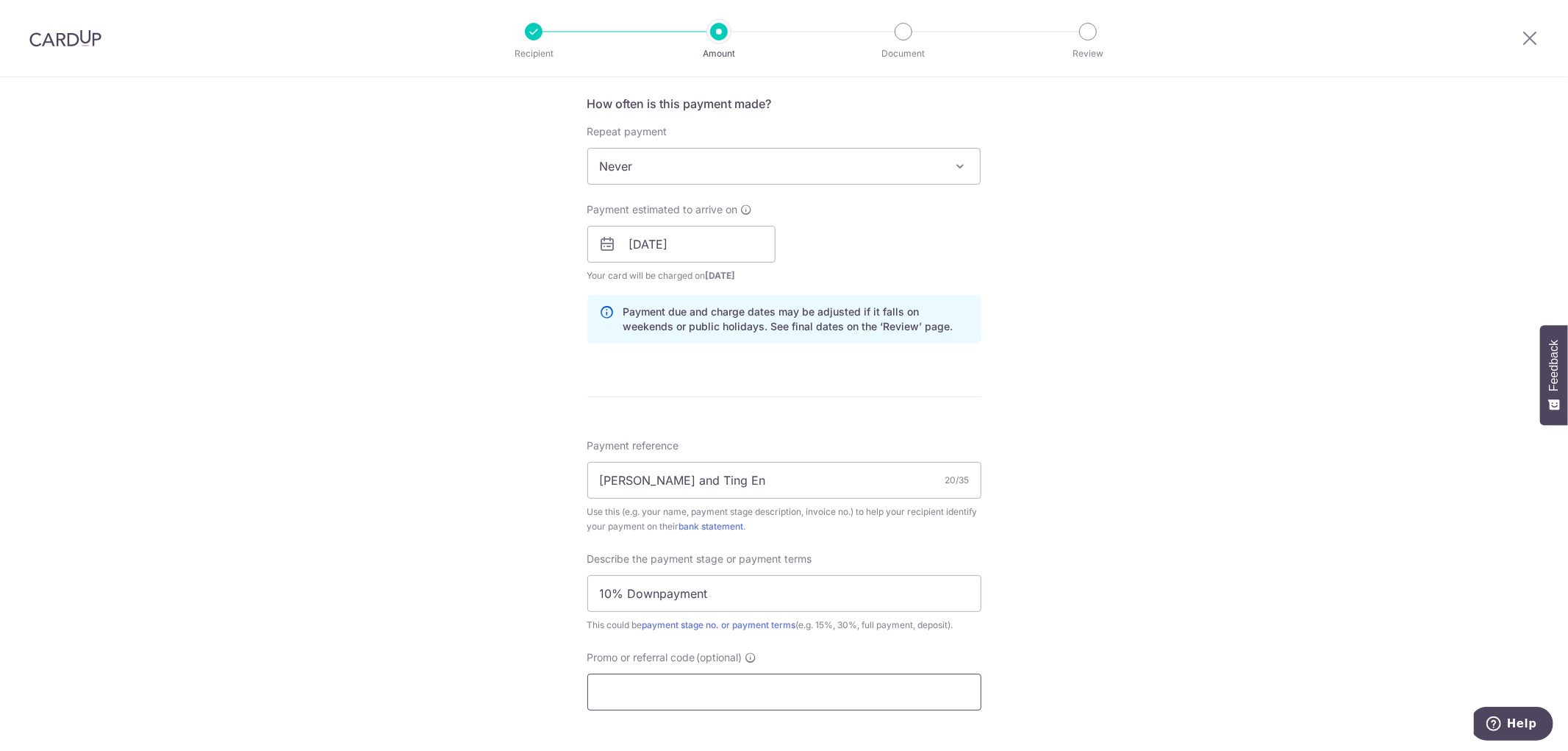
paste input "RENO25ONE"
click at [682, 701] on input "Promo or referral code (optional)" at bounding box center [784, 692] width 394 height 36
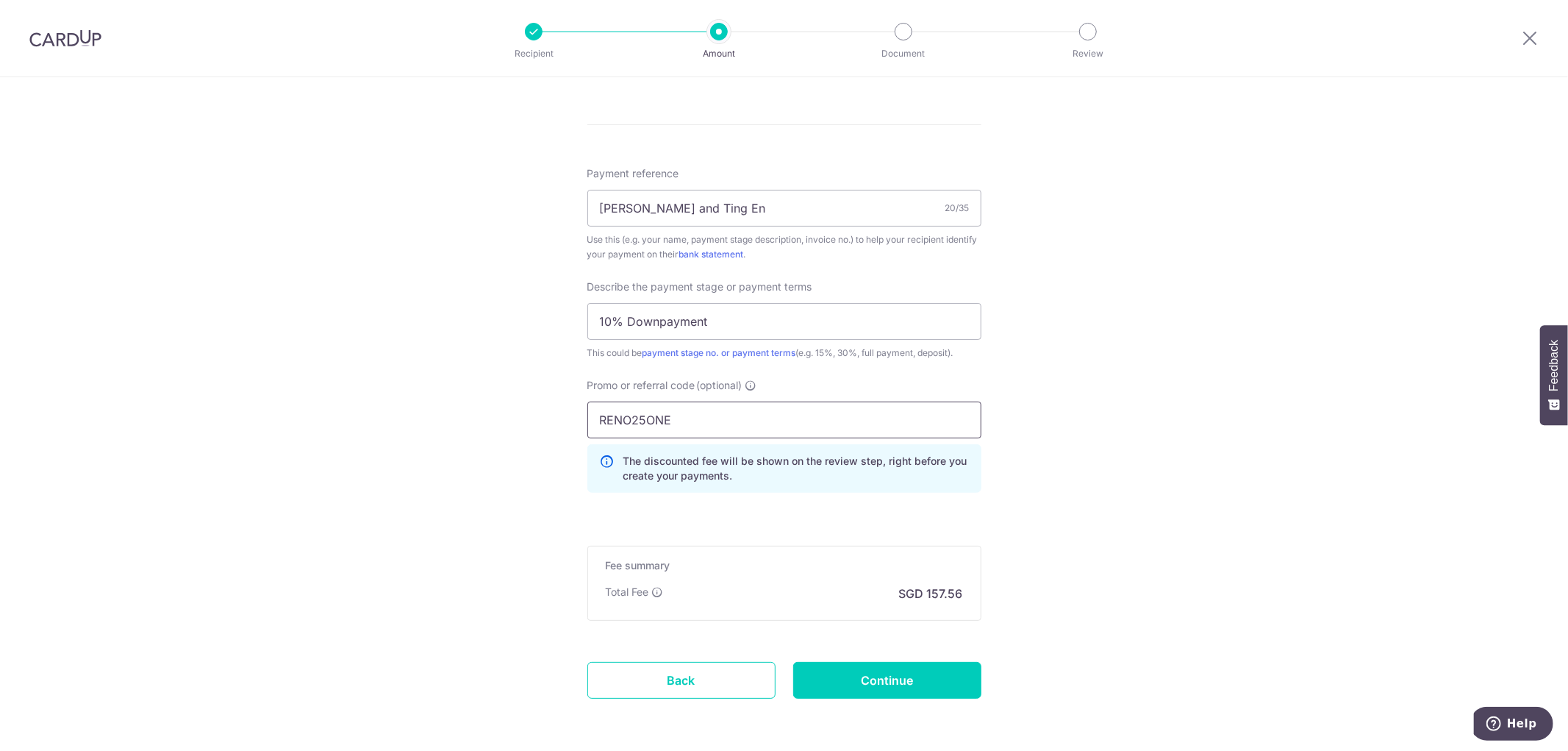
scroll to position [883, 0]
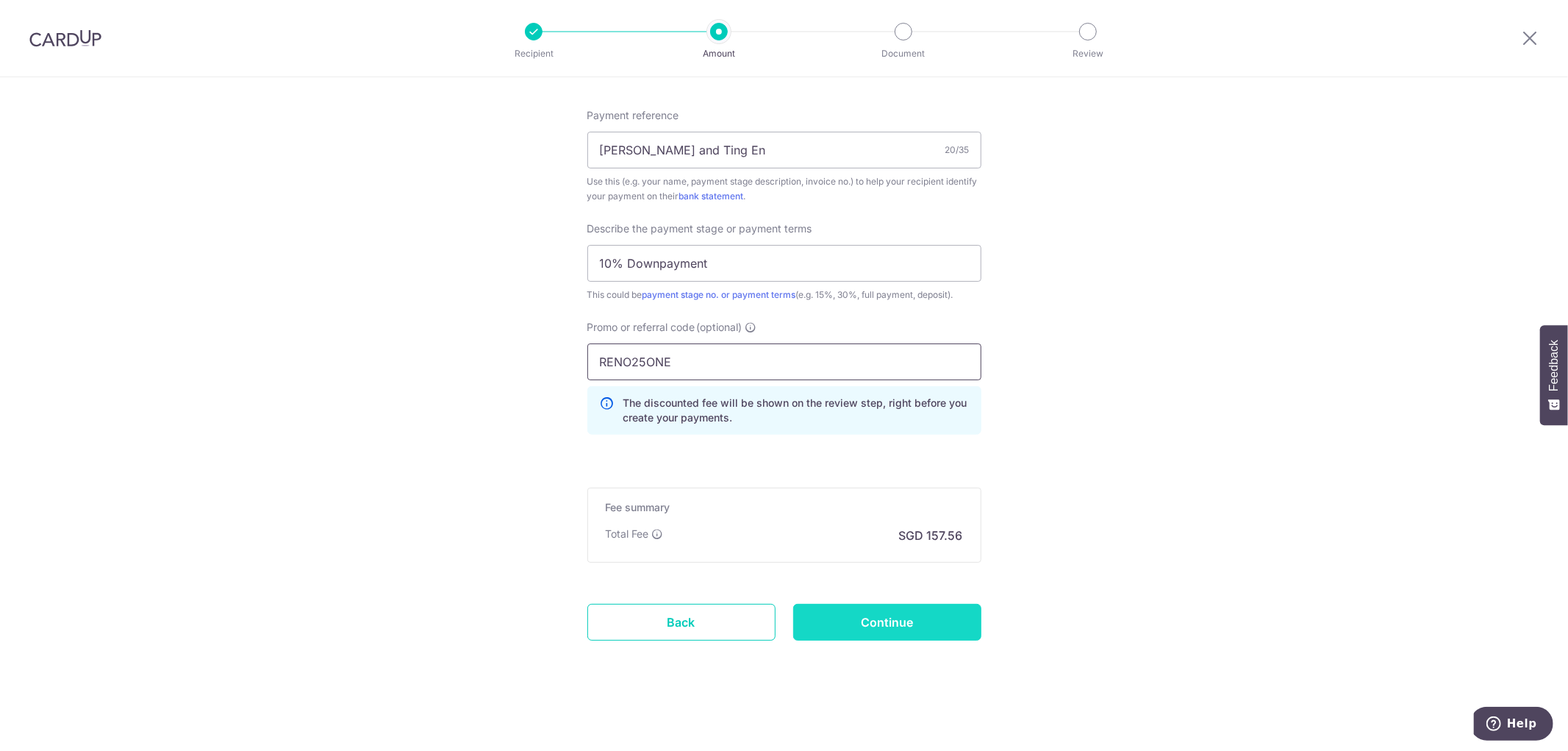
type input "RENO25ONE"
click at [945, 621] on input "Continue" at bounding box center [887, 622] width 188 height 36
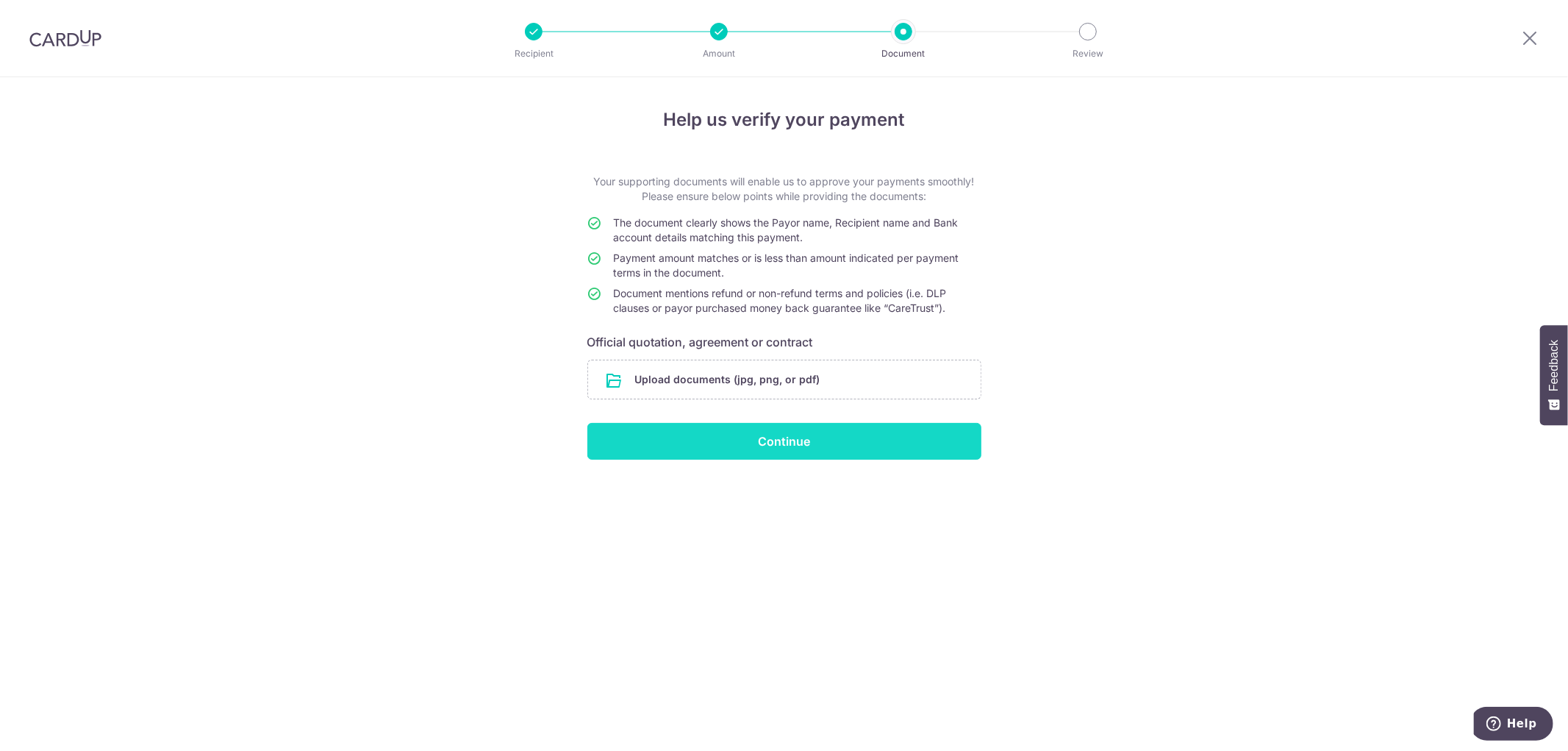
click at [796, 431] on input "Continue" at bounding box center [784, 440] width 394 height 36
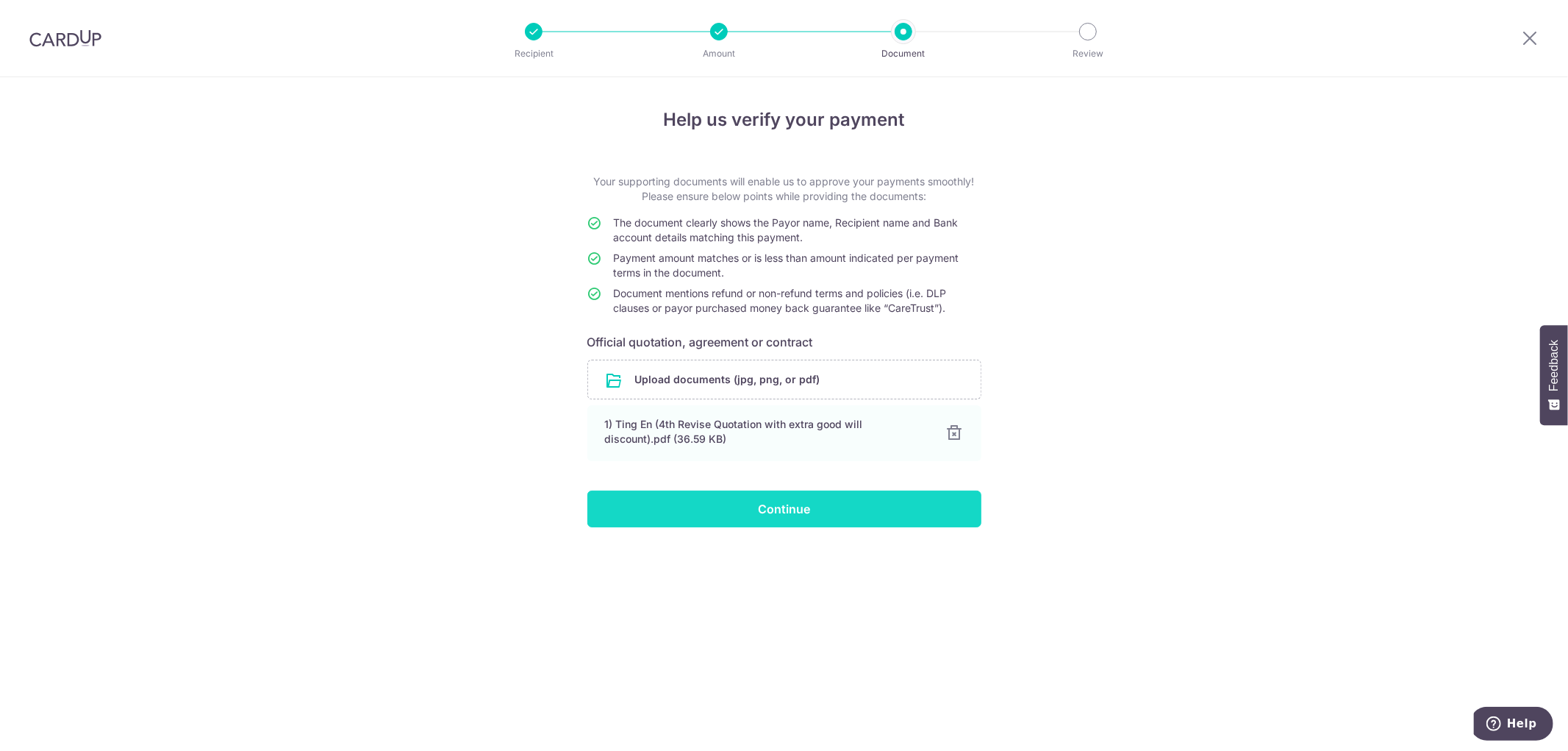
click at [821, 501] on input "Continue" at bounding box center [784, 508] width 394 height 36
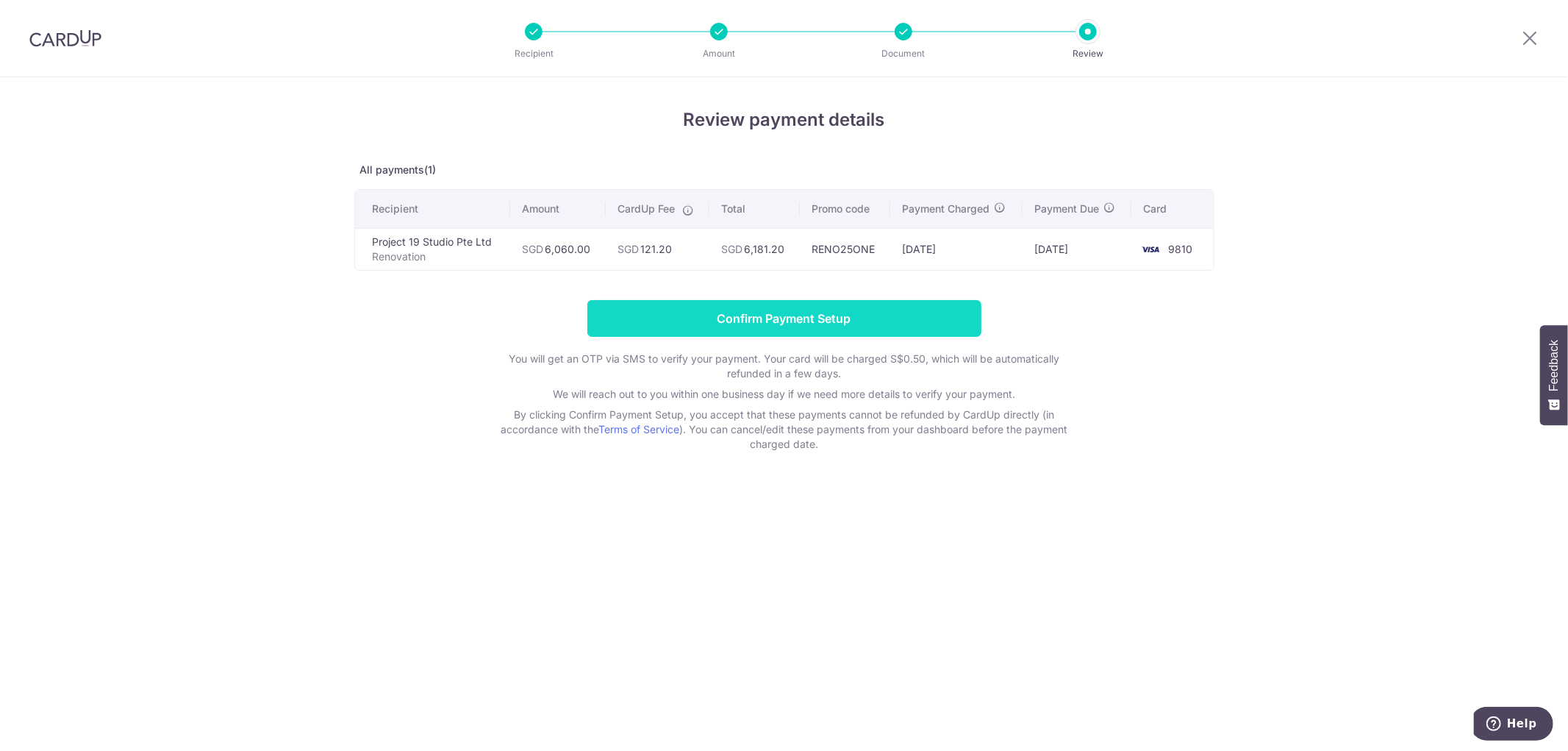
click at [877, 305] on input "Confirm Payment Setup" at bounding box center [784, 318] width 394 height 36
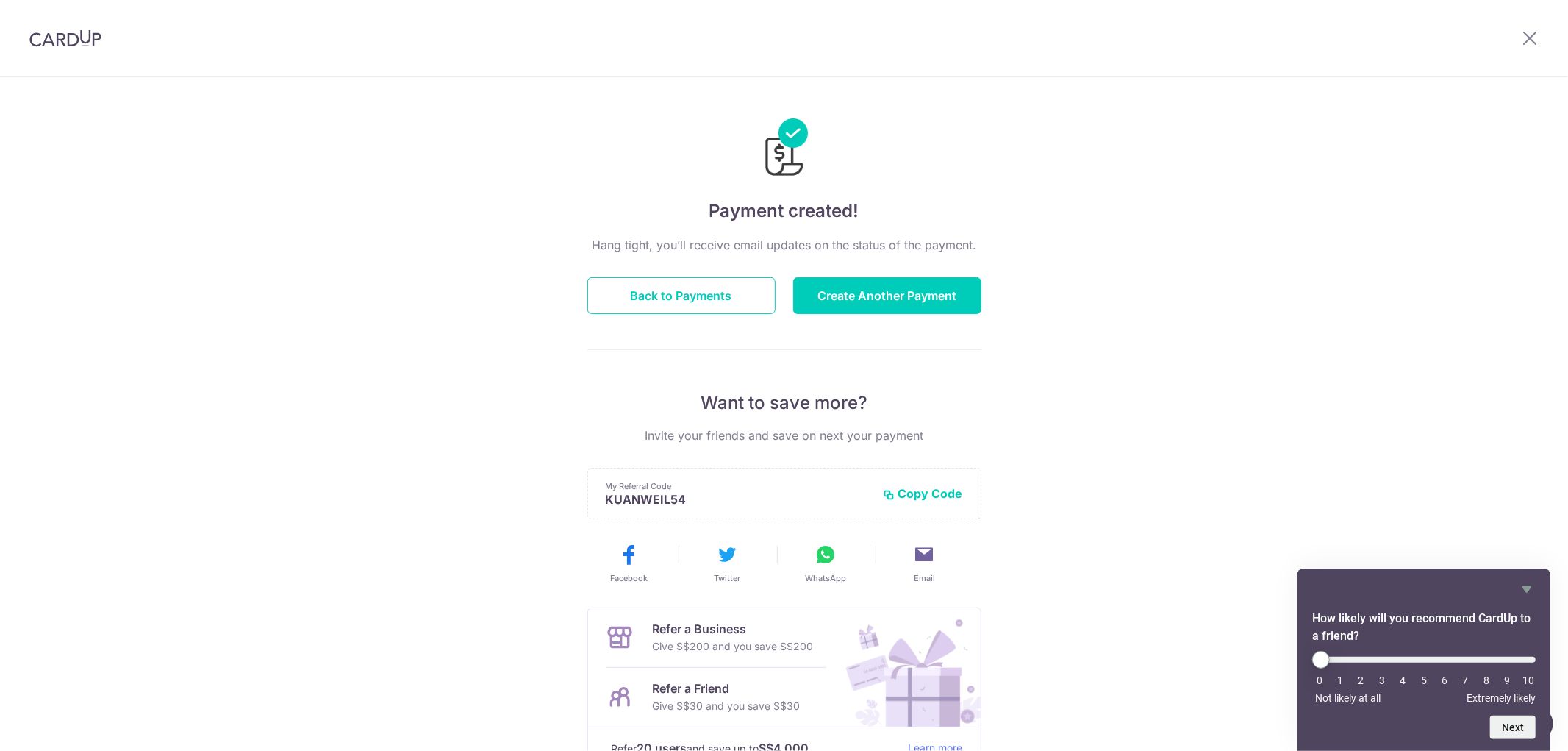
scroll to position [112, 0]
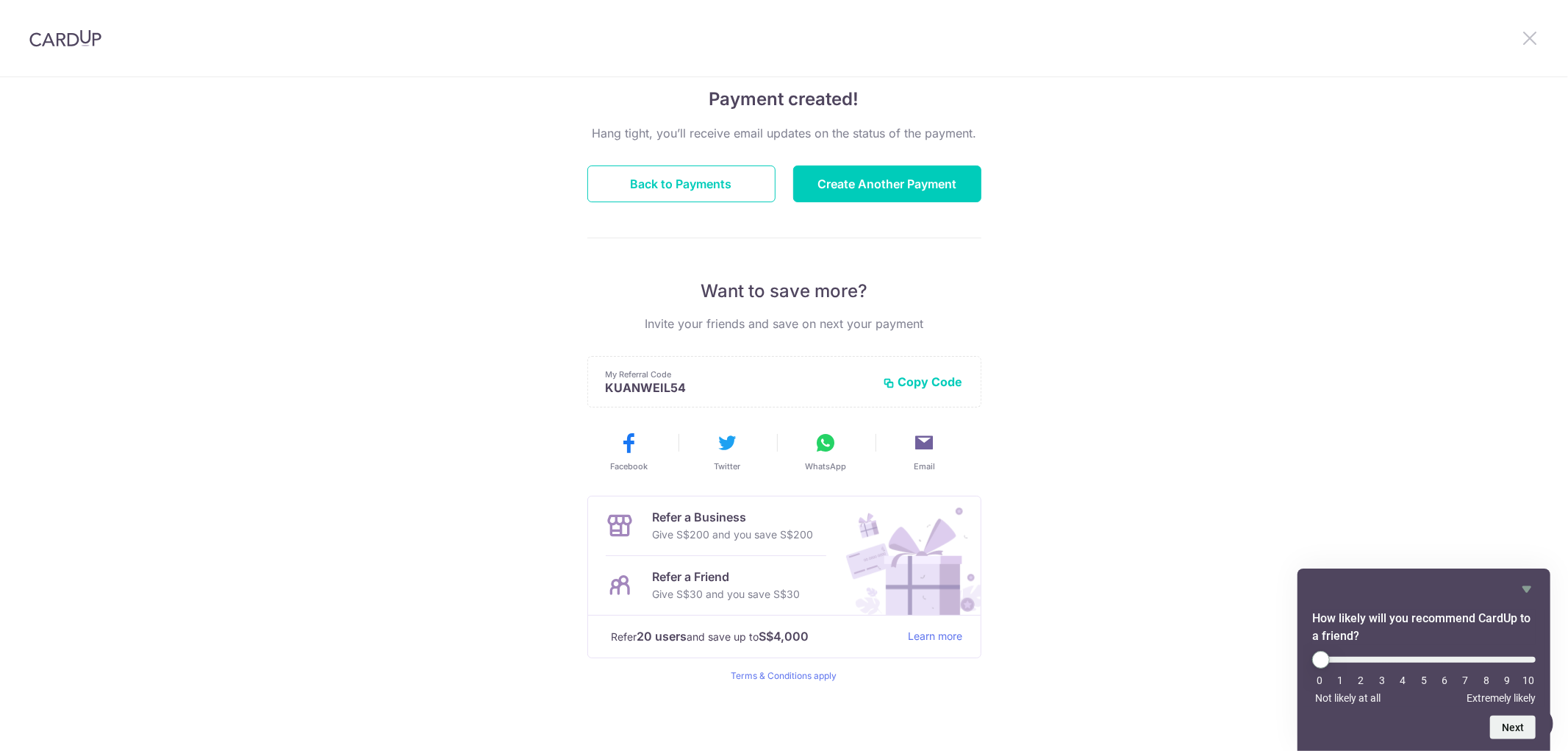
click at [1530, 31] on icon at bounding box center [1529, 38] width 18 height 19
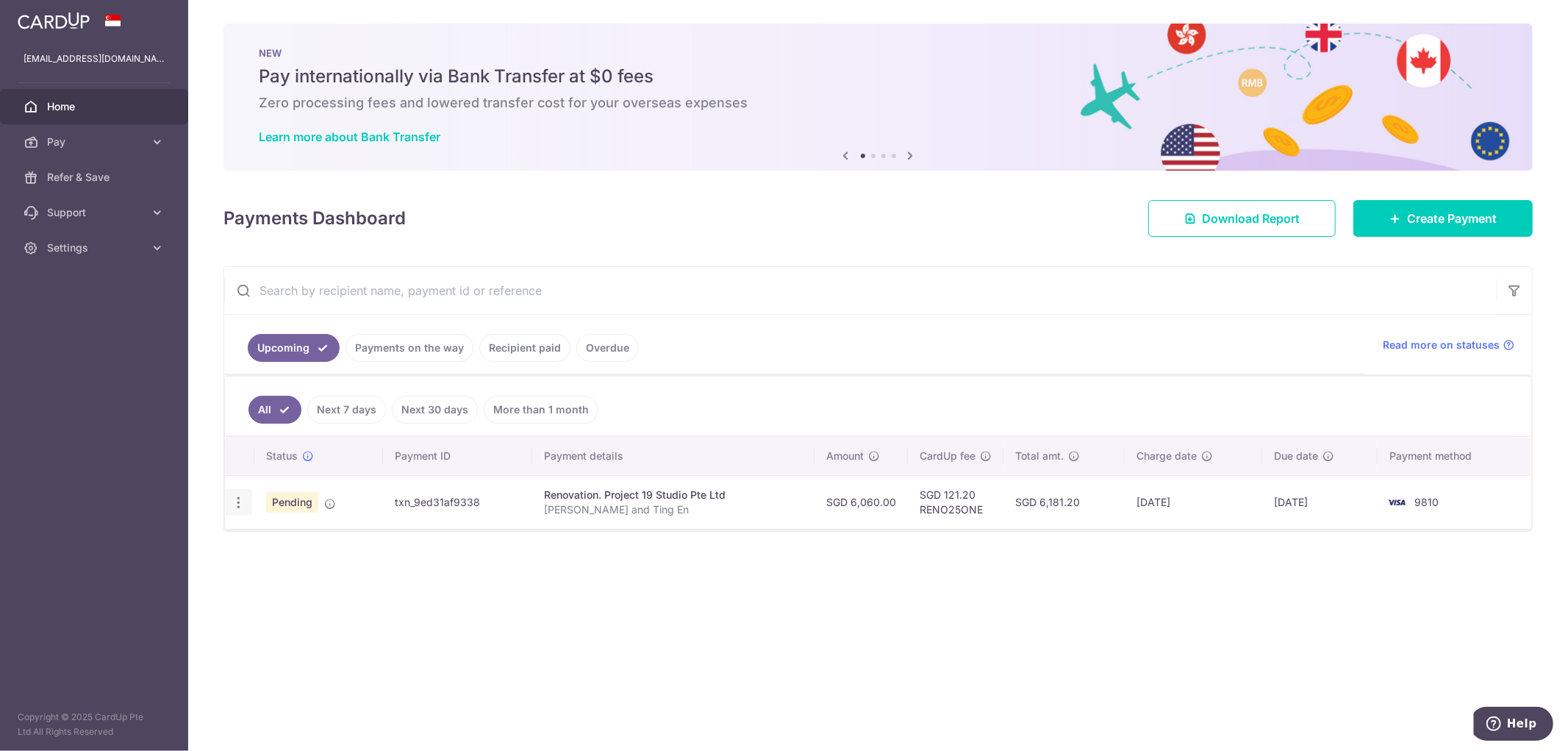
click at [244, 500] on icon "button" at bounding box center [238, 502] width 15 height 15
click at [300, 546] on span "Update payment" at bounding box center [317, 542] width 100 height 18
radio input "true"
type input "6,060.00"
type input "[DATE]"
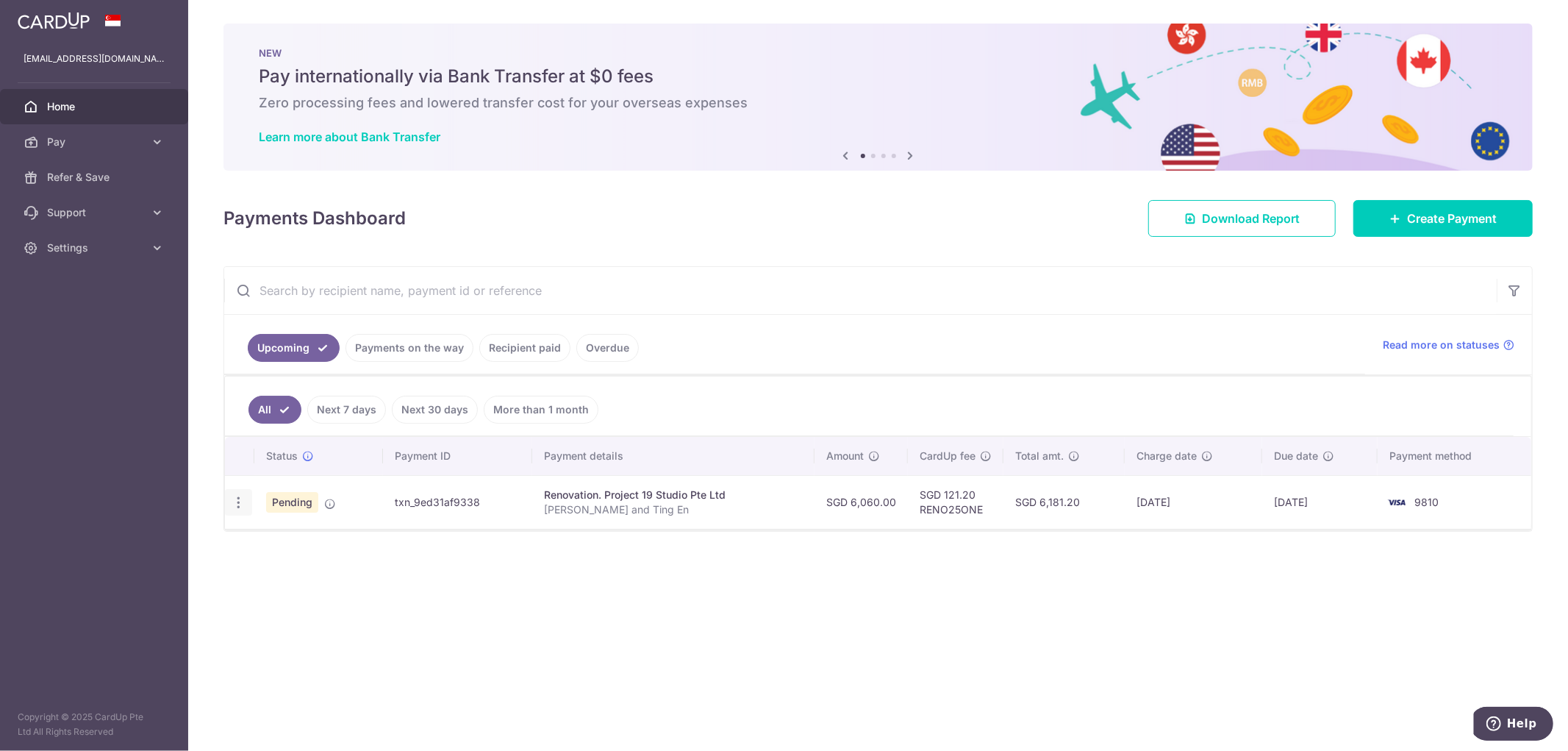
type input "[PERSON_NAME] and Ting En"
type input "10% Downpayment"
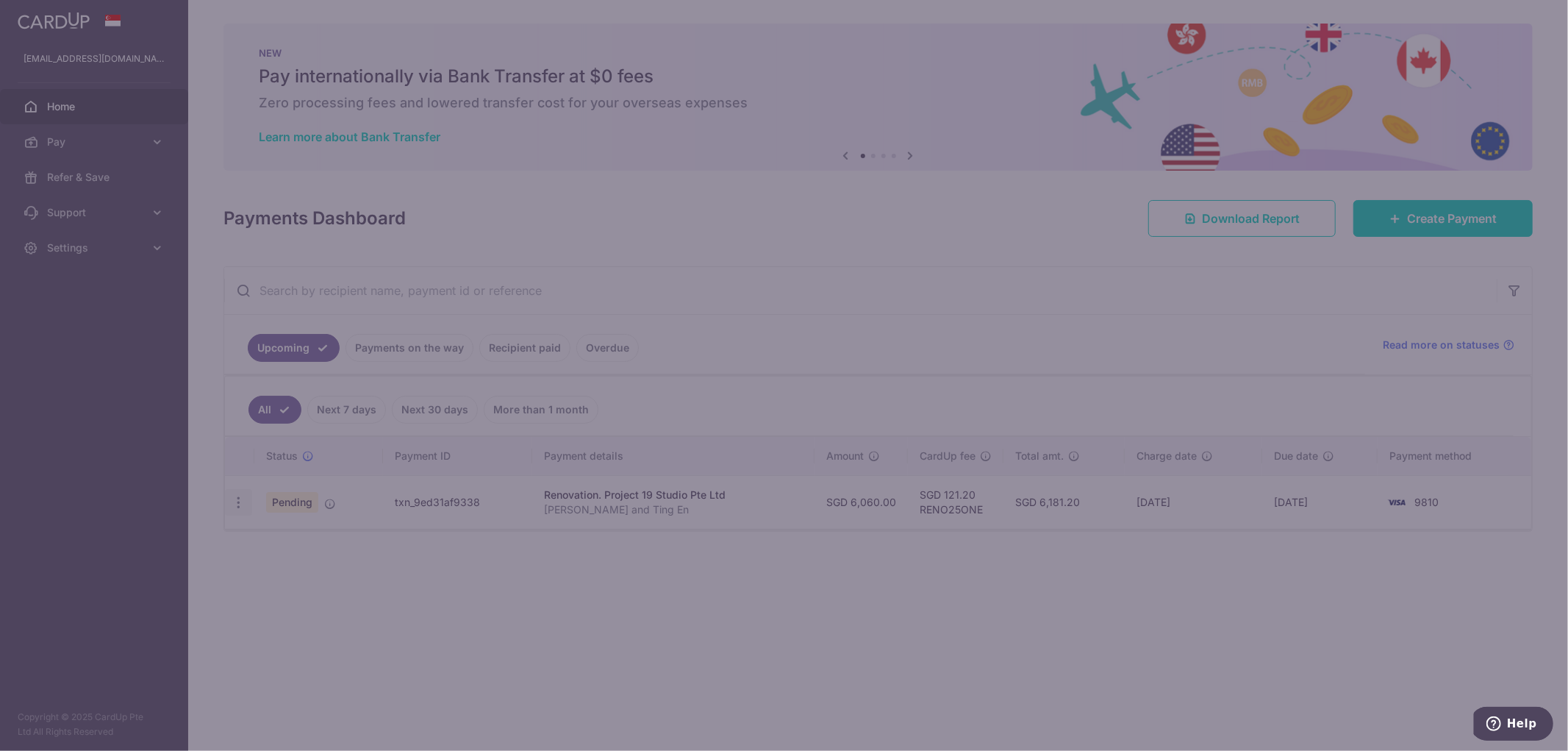
type input "RENO25ONE"
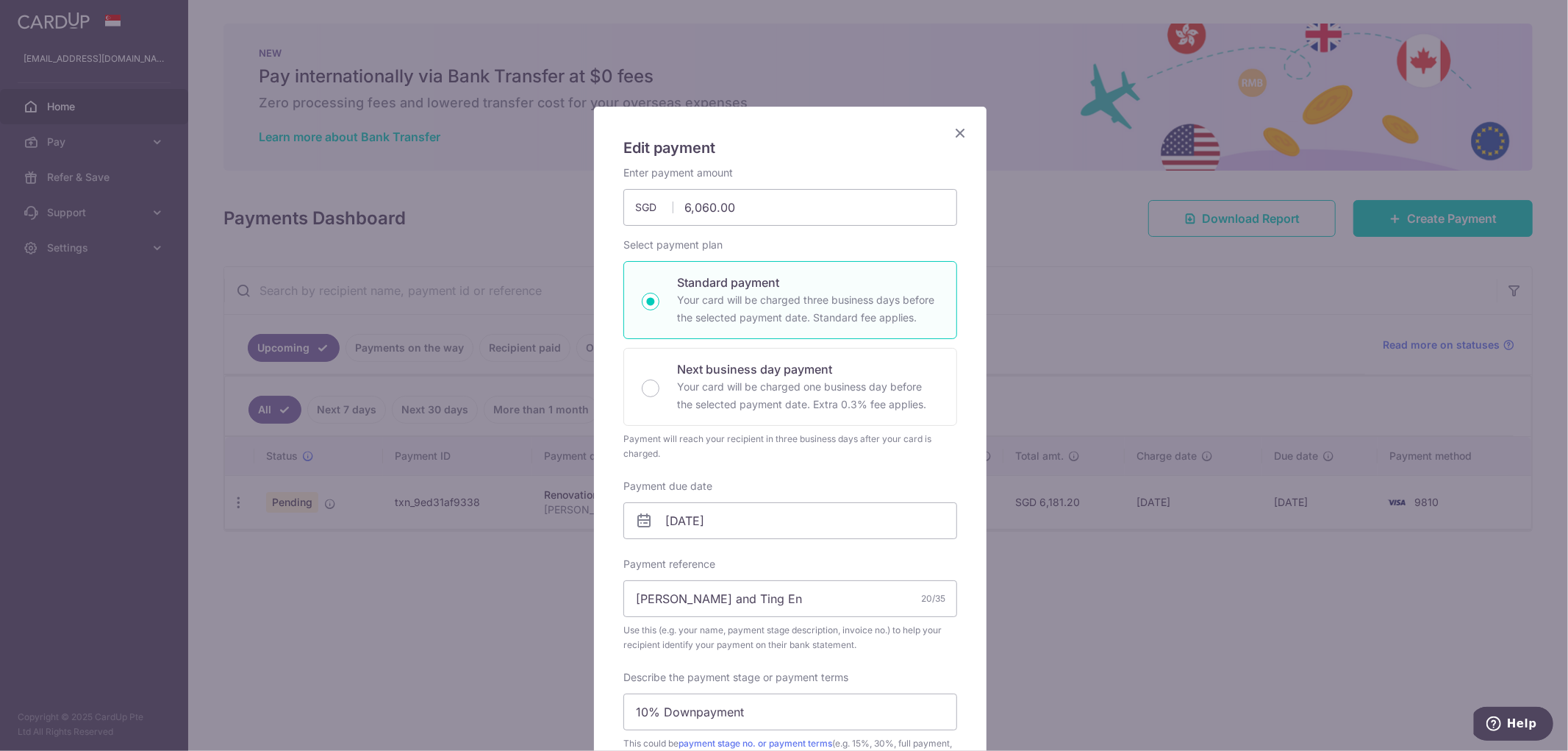
click at [957, 126] on icon "Close" at bounding box center [960, 133] width 18 height 19
